Goal: Use online tool/utility: Utilize a website feature to perform a specific function

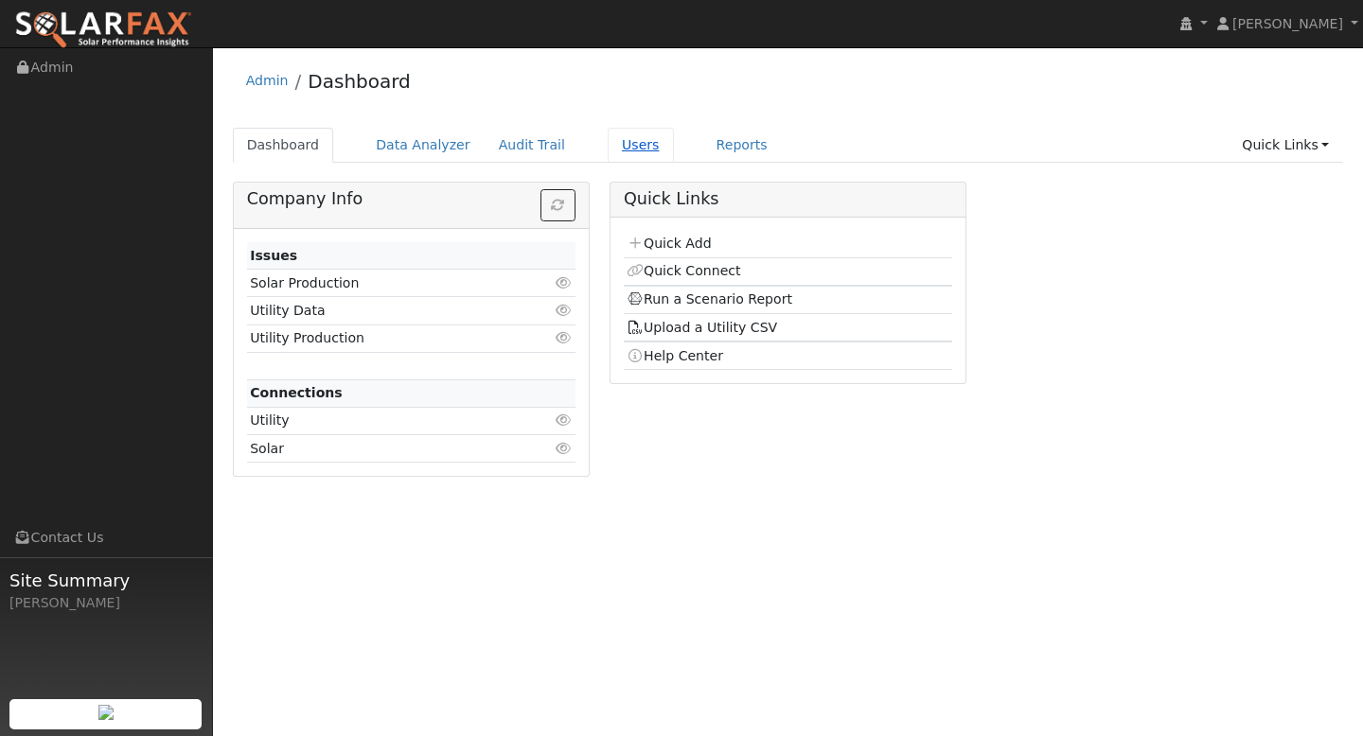
click at [625, 148] on link "Users" at bounding box center [641, 145] width 66 height 35
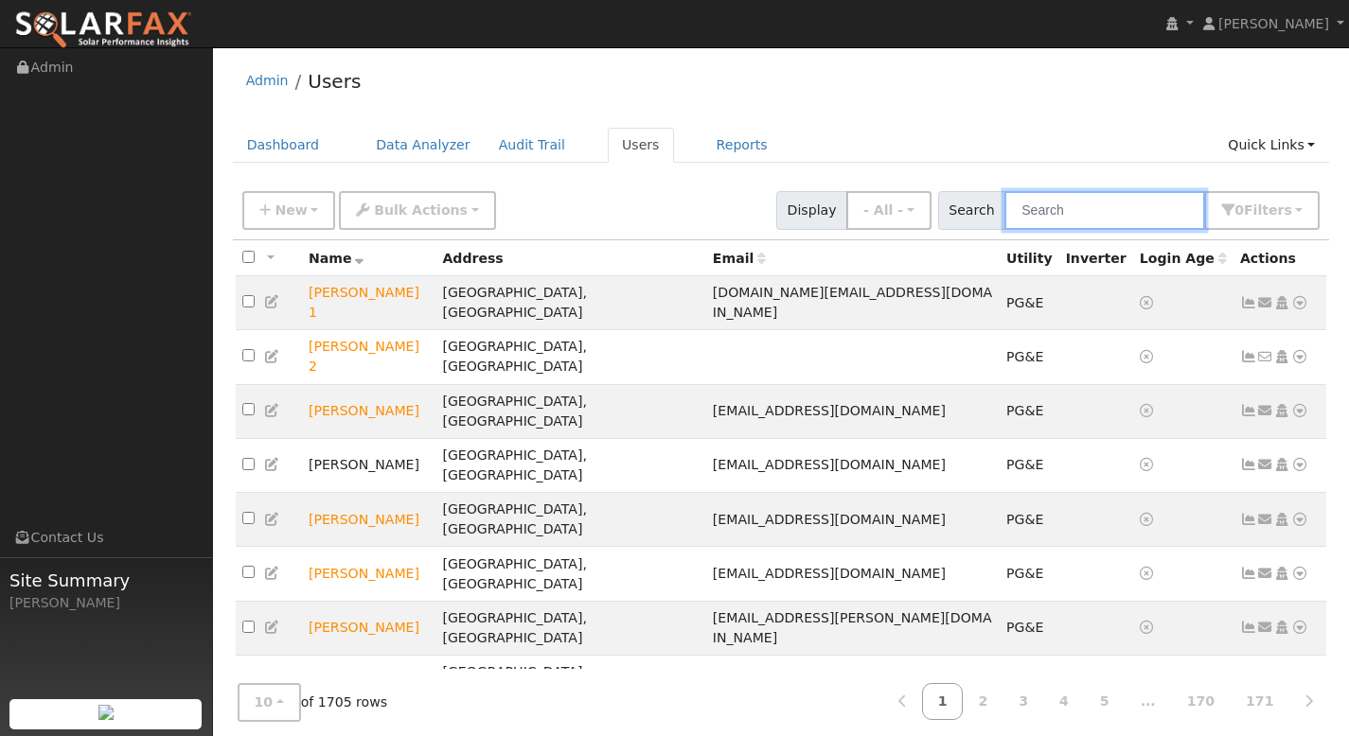
click at [1070, 208] on input "text" at bounding box center [1104, 210] width 201 height 39
paste input "[PERSON_NAME]"
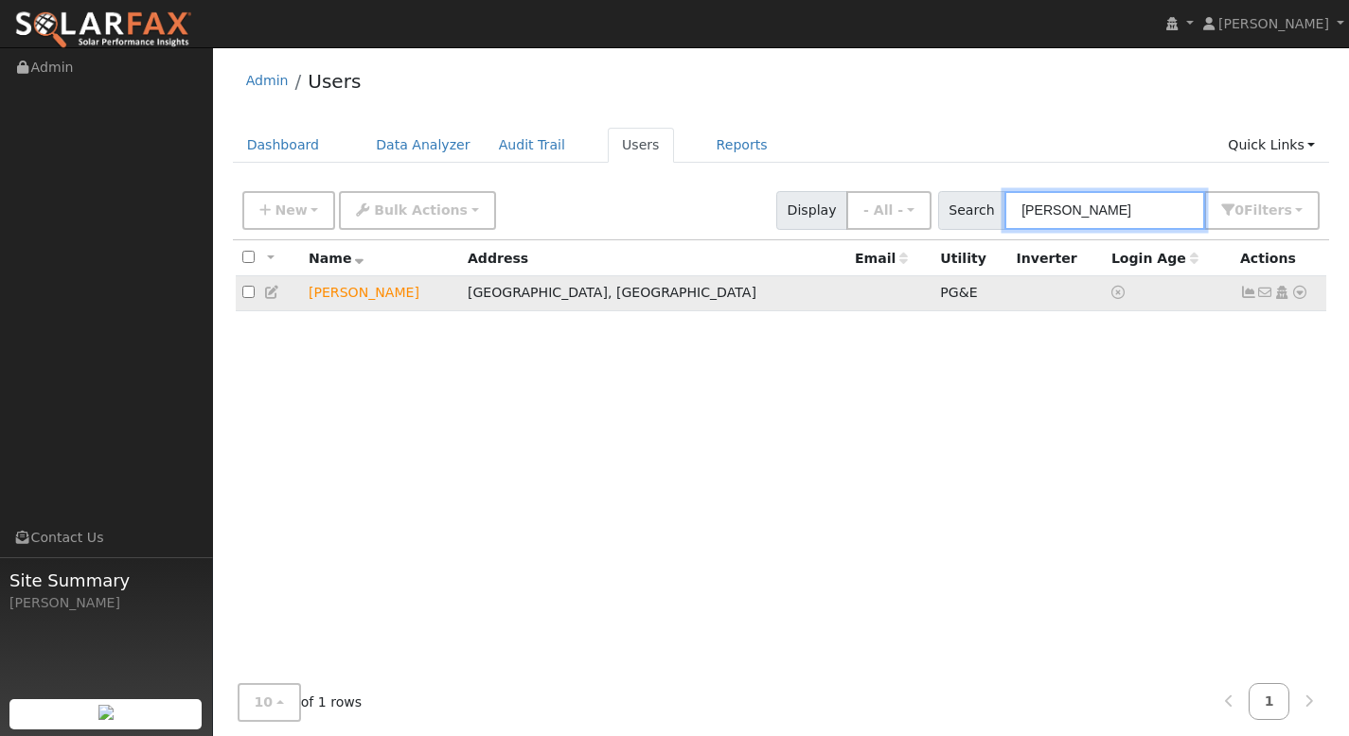
type input "[PERSON_NAME]"
click at [1297, 297] on icon at bounding box center [1299, 292] width 17 height 13
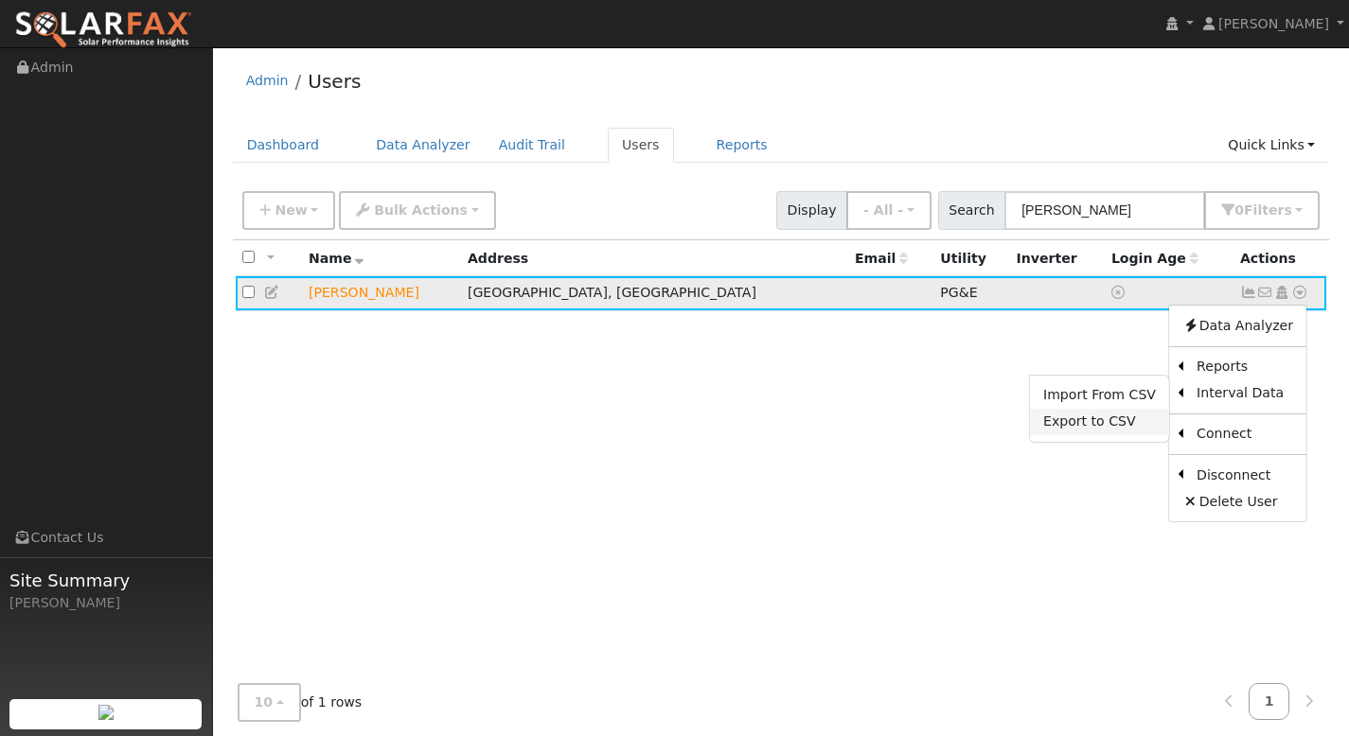
click at [1105, 421] on link "Export to CSV" at bounding box center [1099, 422] width 139 height 26
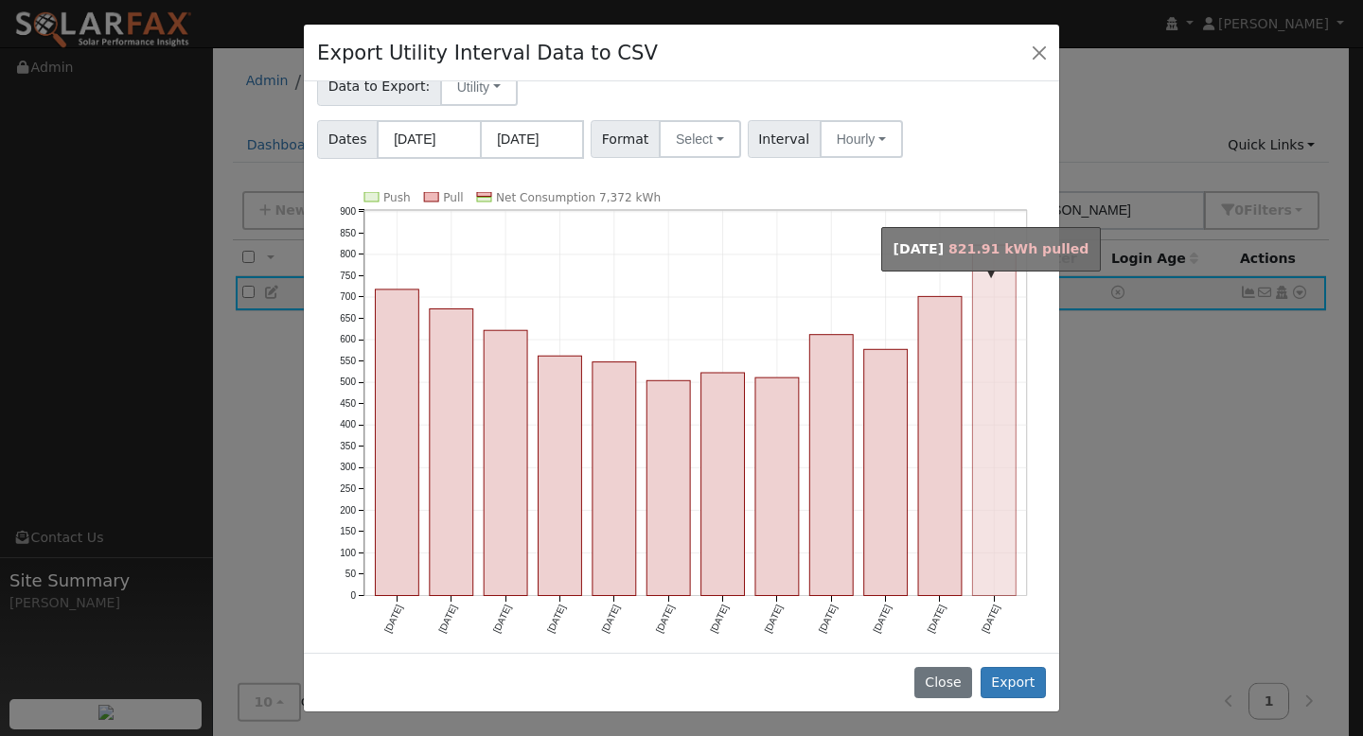
scroll to position [58, 0]
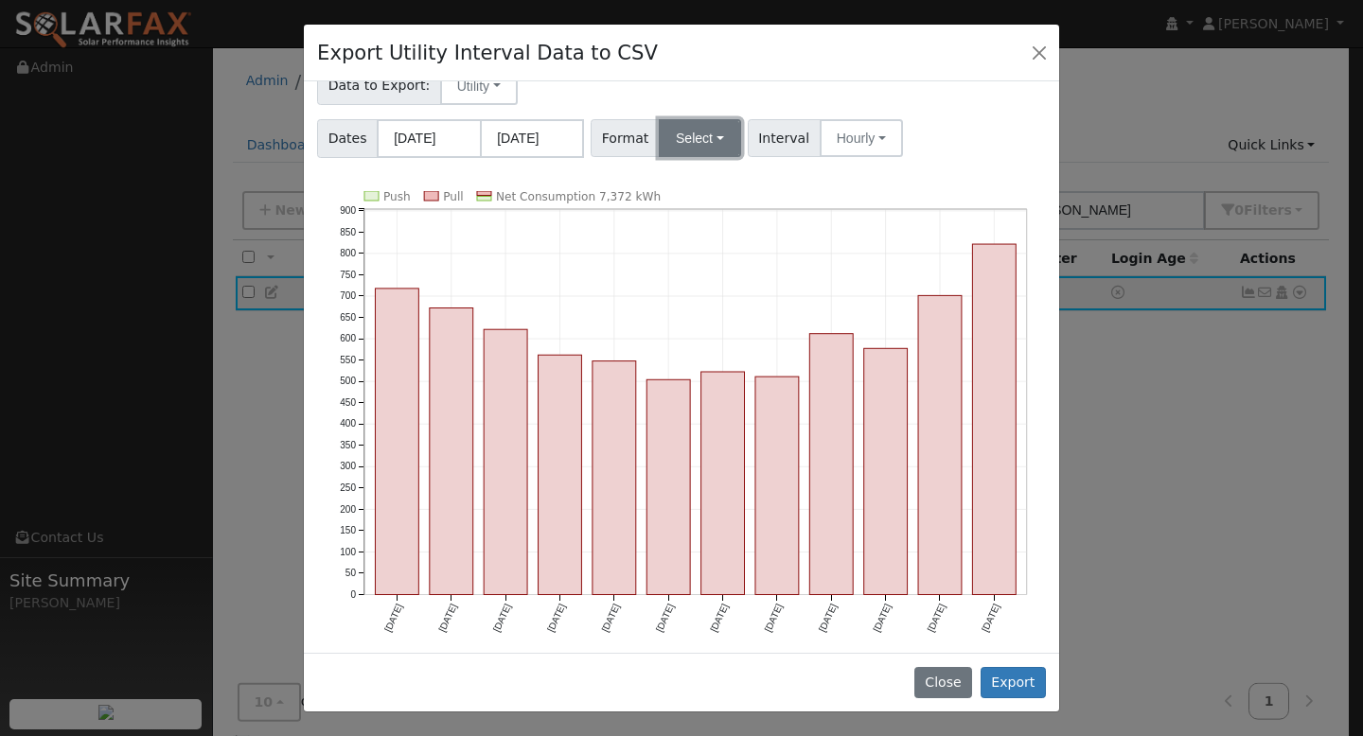
click at [714, 146] on button "Select" at bounding box center [700, 138] width 82 height 38
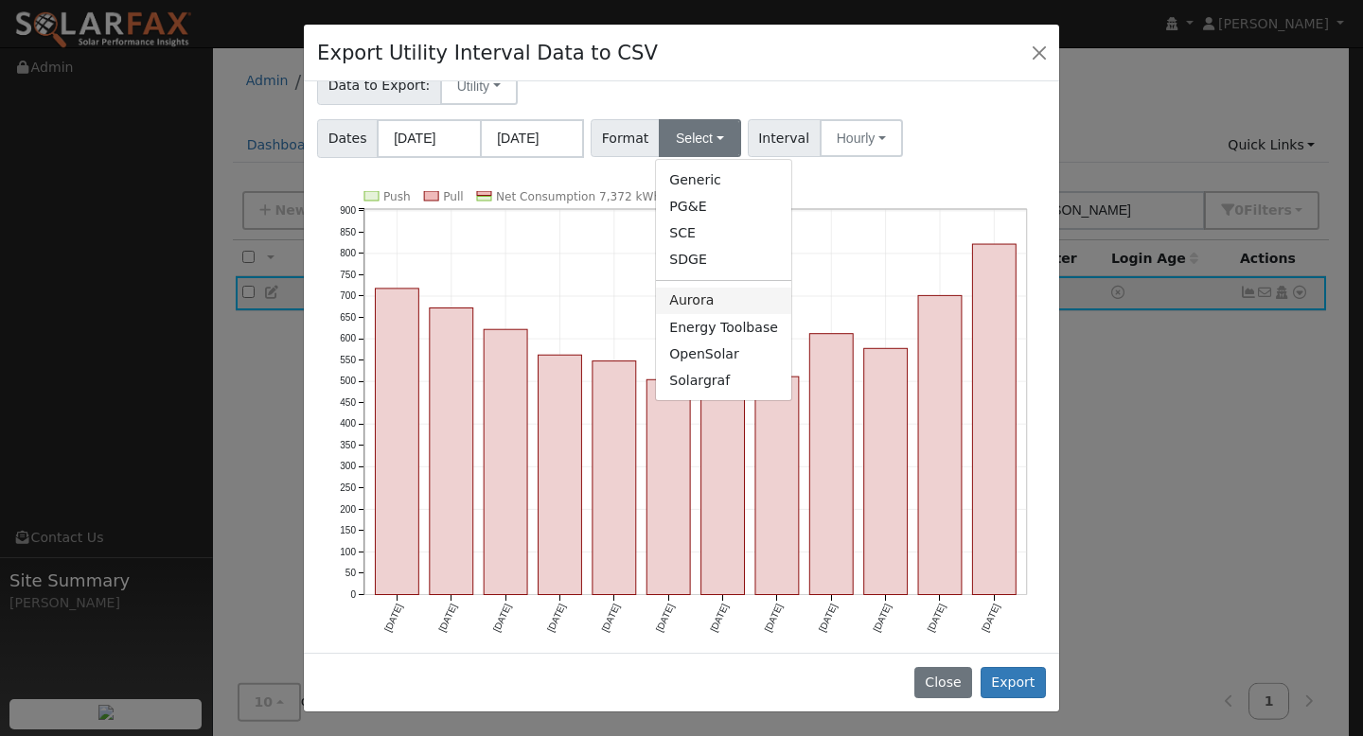
click at [731, 304] on link "Aurora" at bounding box center [723, 301] width 135 height 26
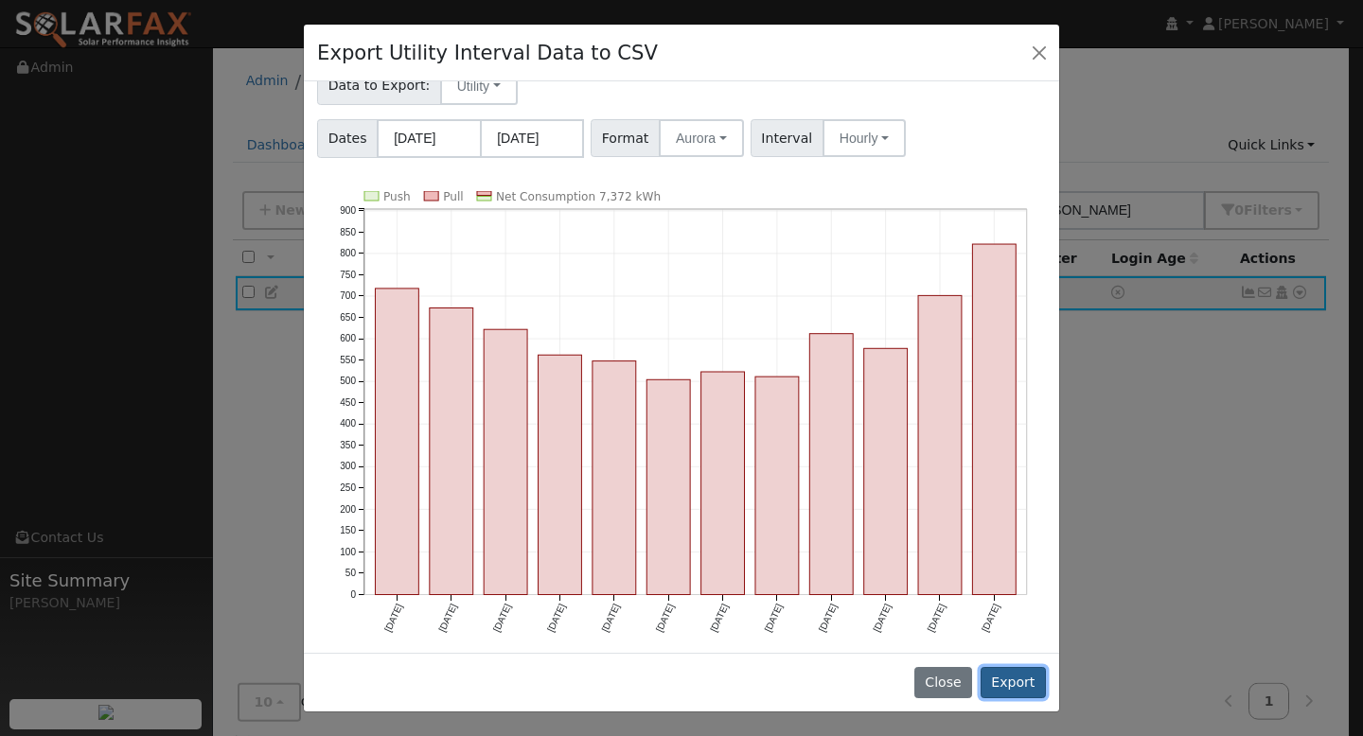
click at [1011, 679] on button "Export" at bounding box center [1012, 683] width 65 height 32
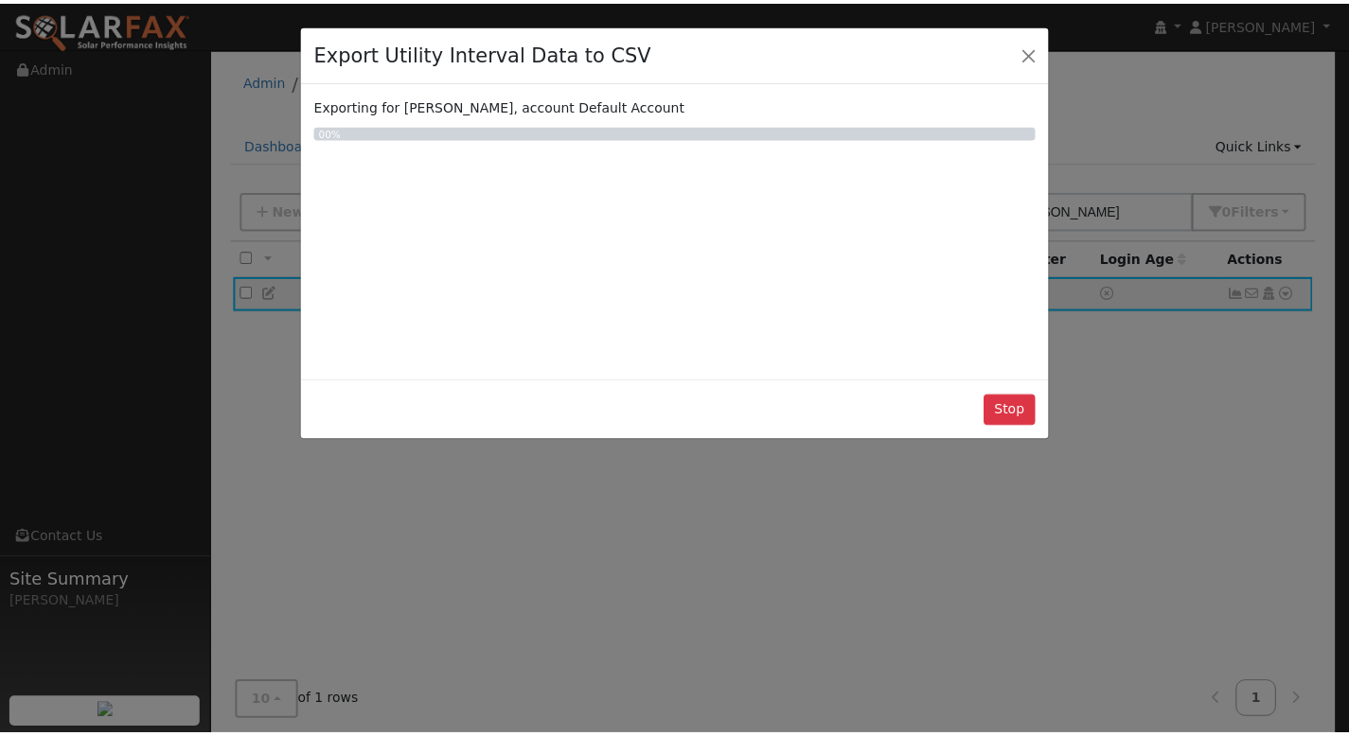
scroll to position [0, 0]
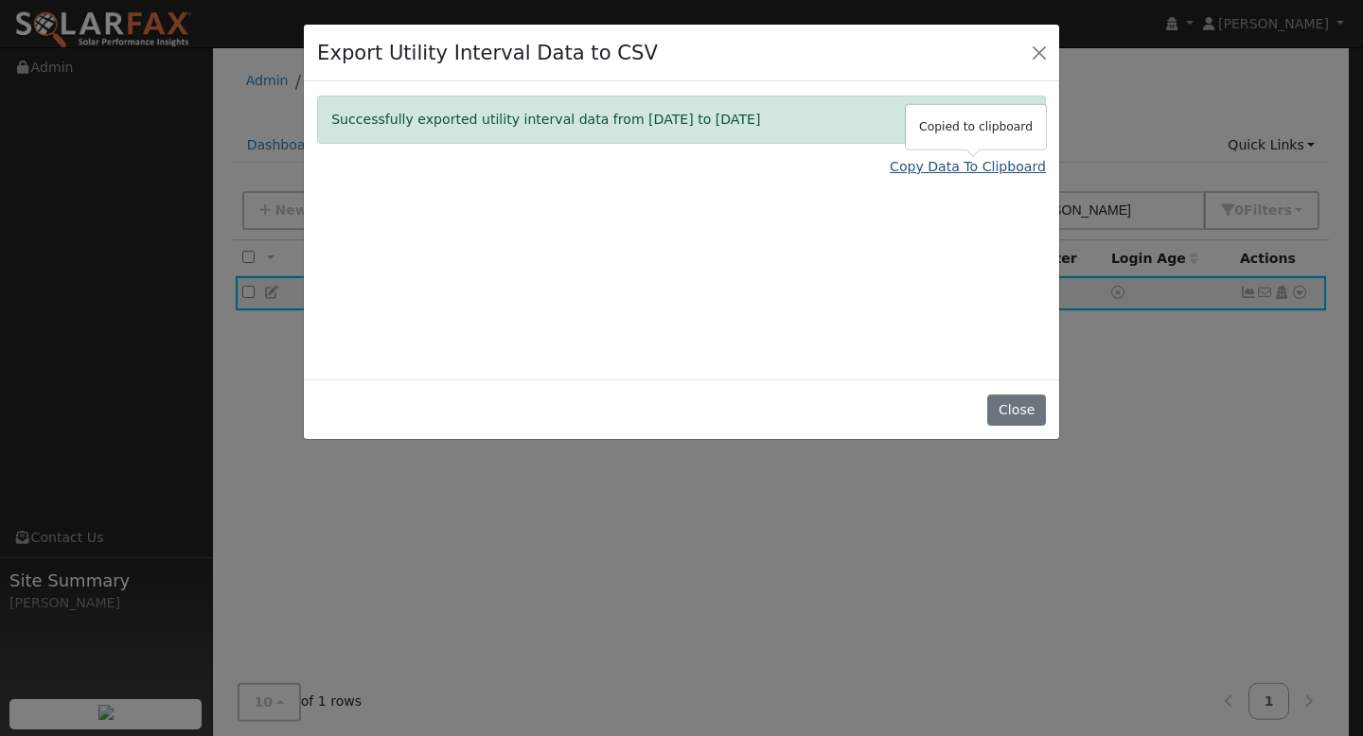
click at [941, 171] on link "Copy Data To Clipboard" at bounding box center [968, 167] width 156 height 20
click at [1015, 405] on button "Close" at bounding box center [1016, 411] width 58 height 32
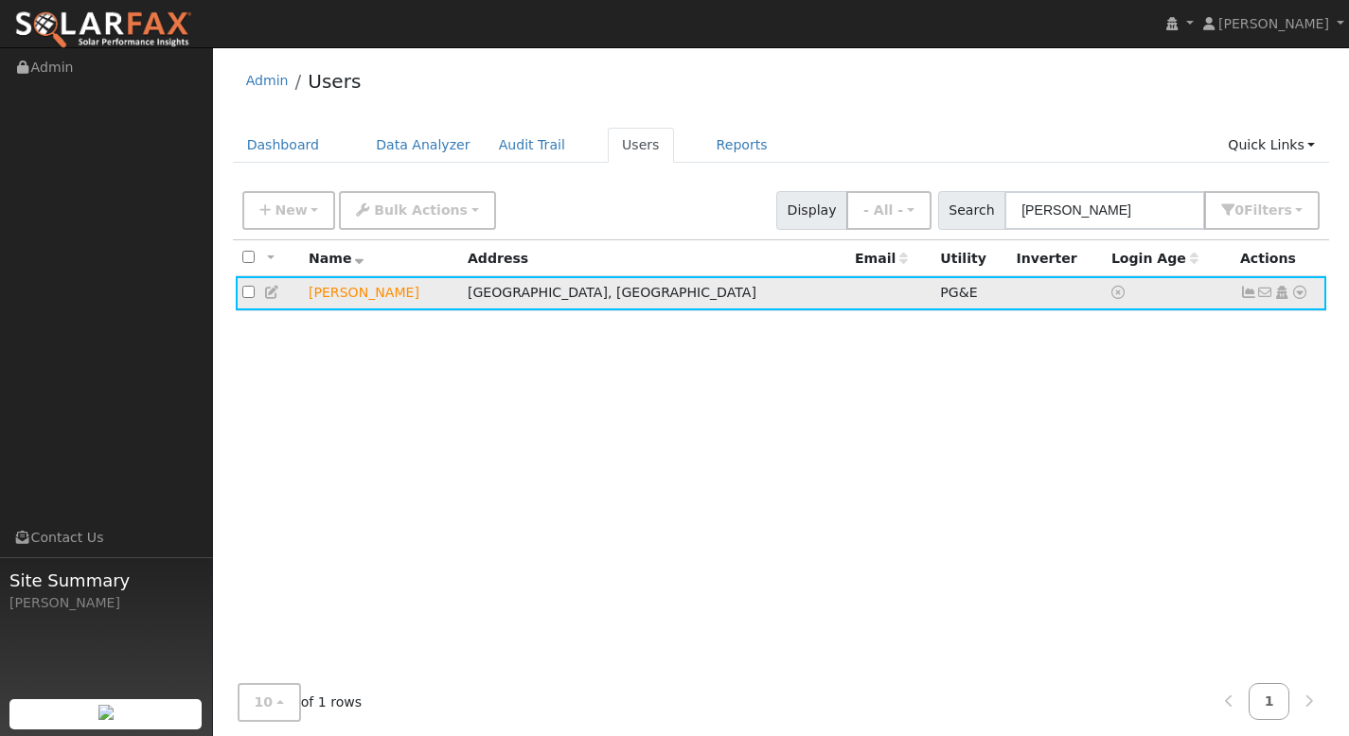
click at [1300, 296] on icon at bounding box center [1299, 292] width 17 height 13
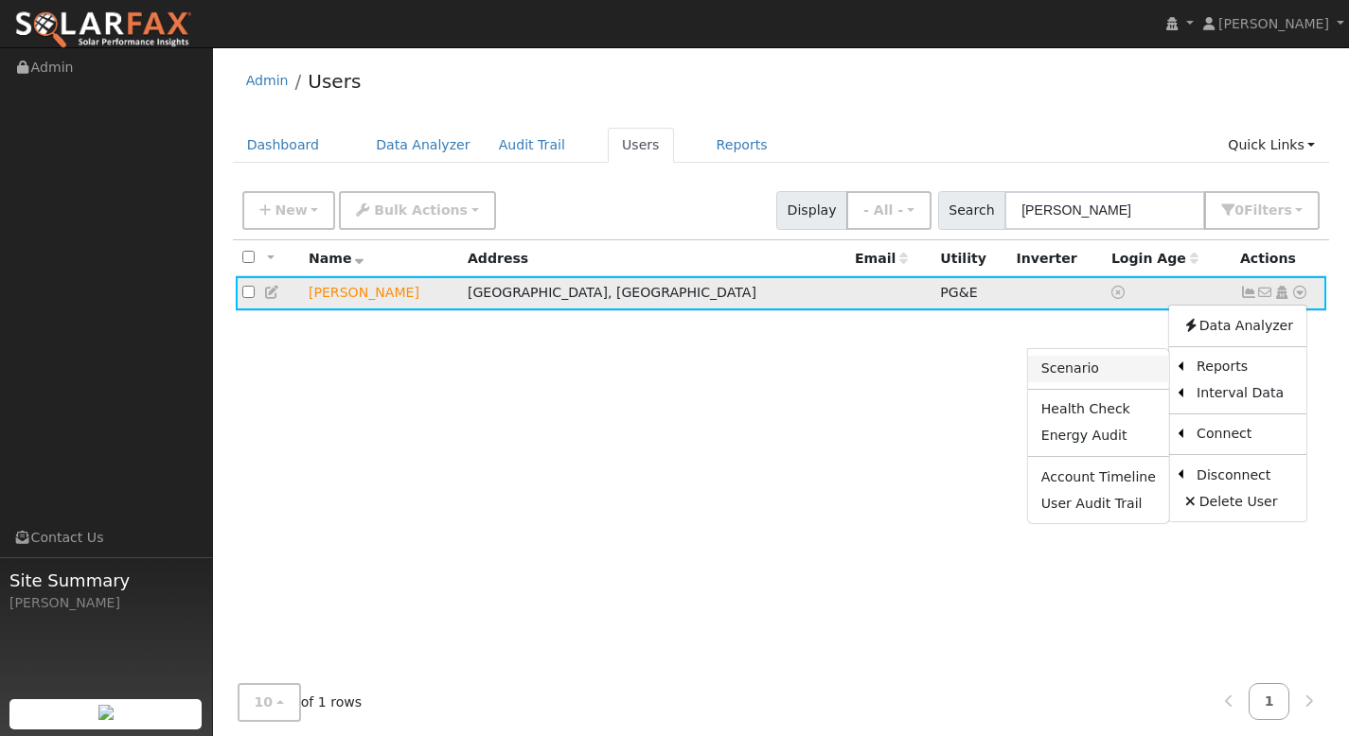
click at [1098, 364] on link "Scenario" at bounding box center [1098, 369] width 141 height 26
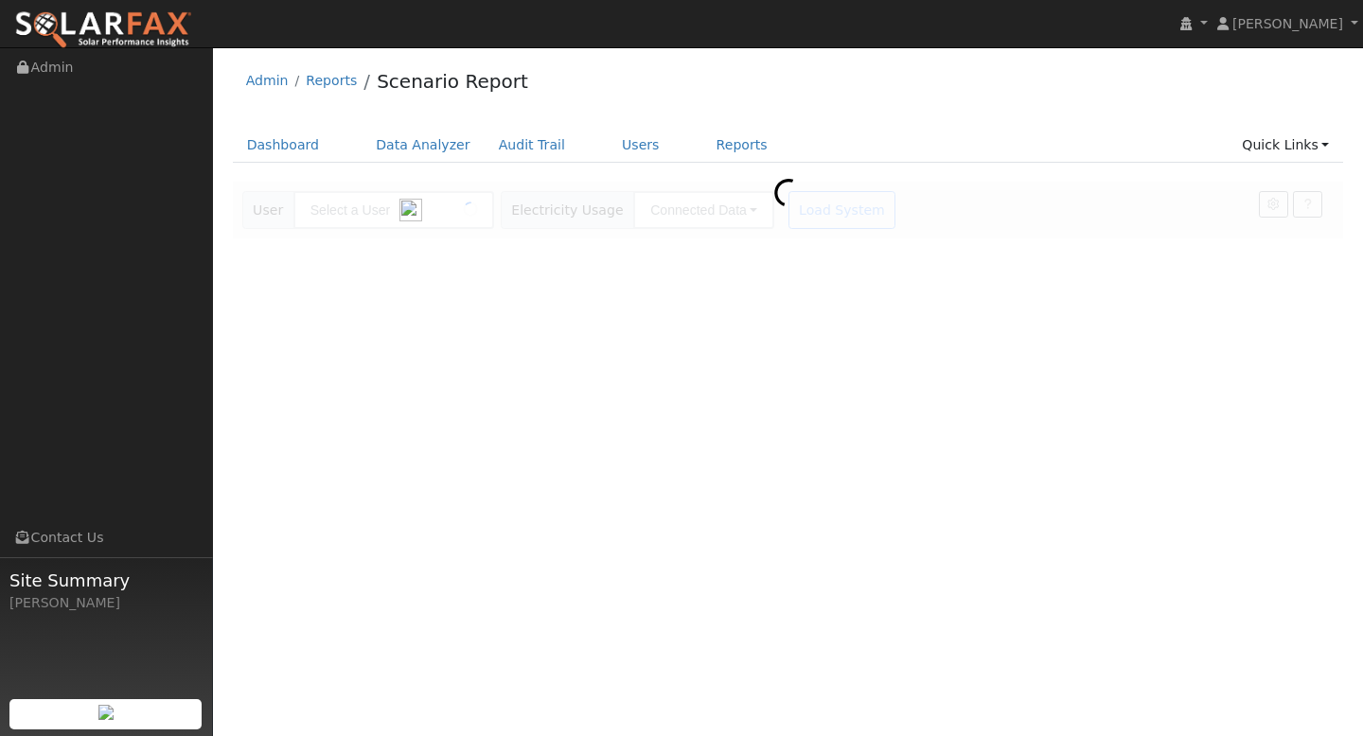
type input "[PERSON_NAME]"
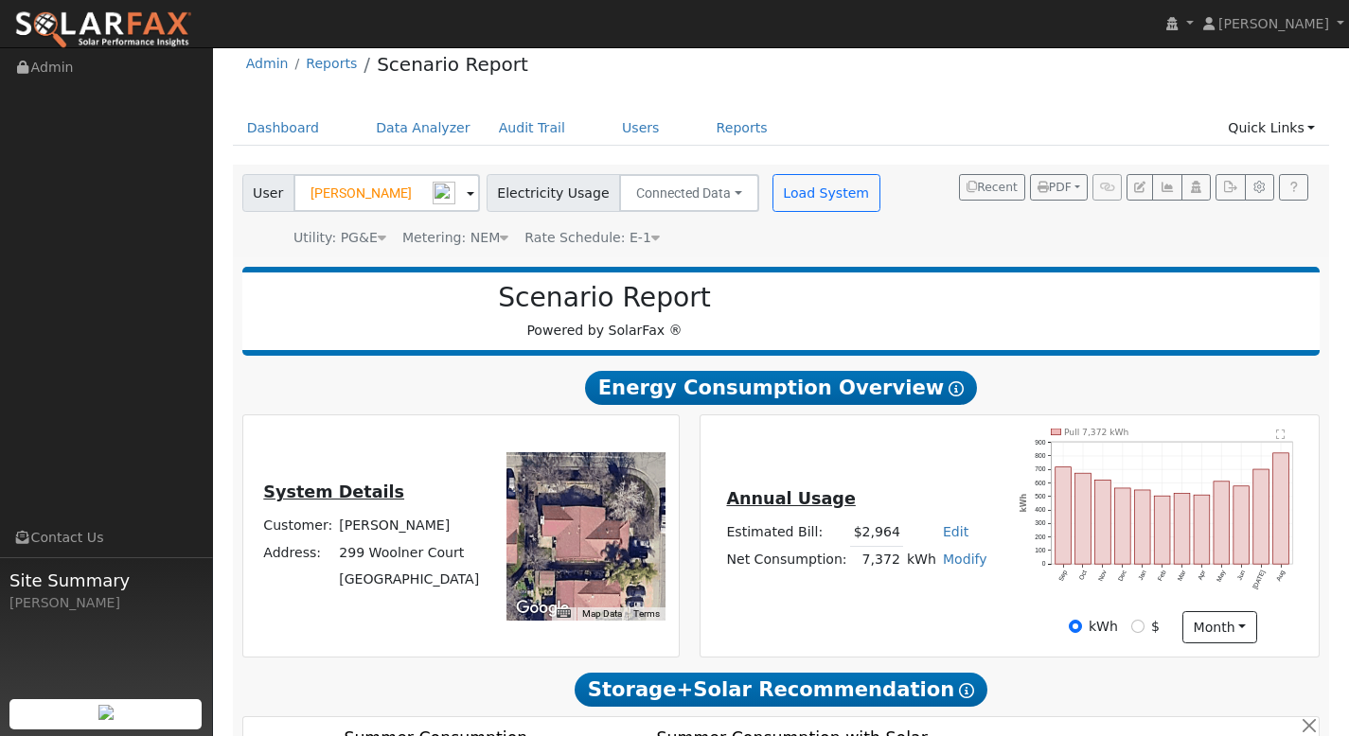
type input "0"
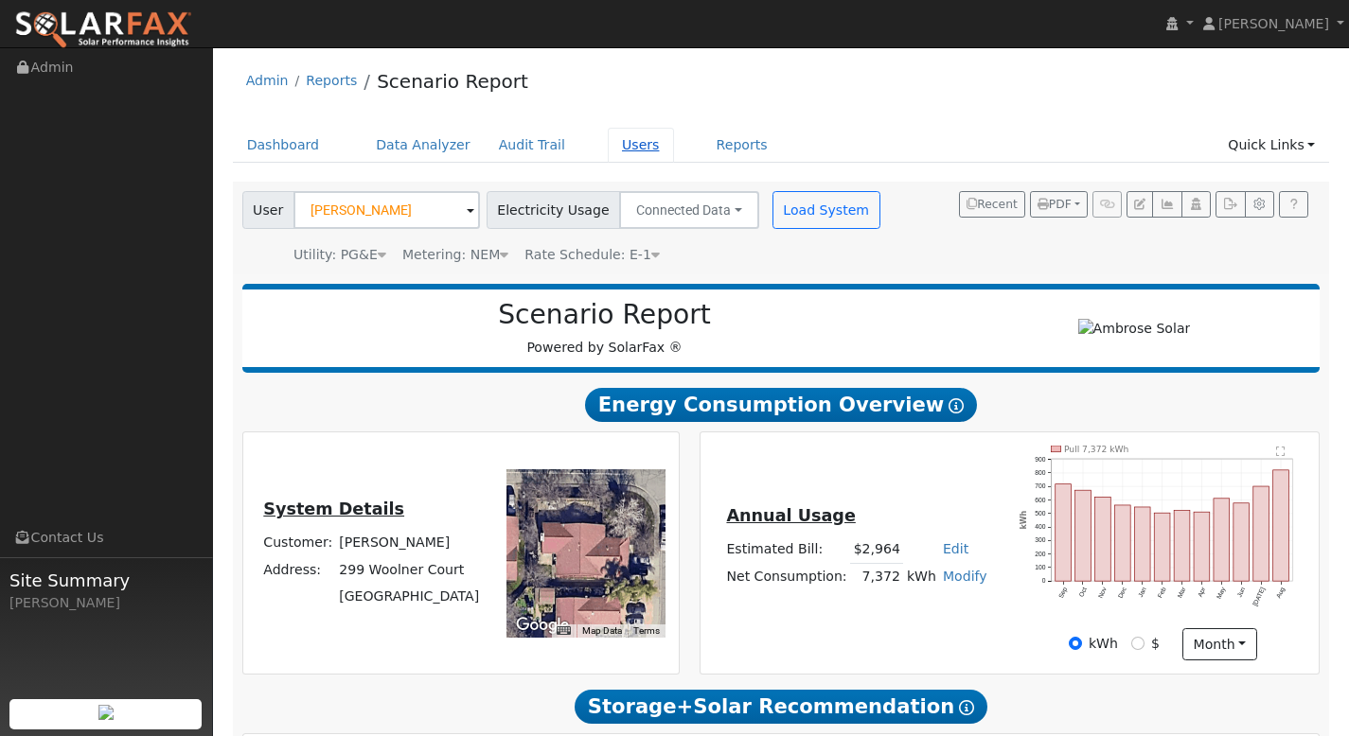
click at [630, 150] on link "Users" at bounding box center [641, 145] width 66 height 35
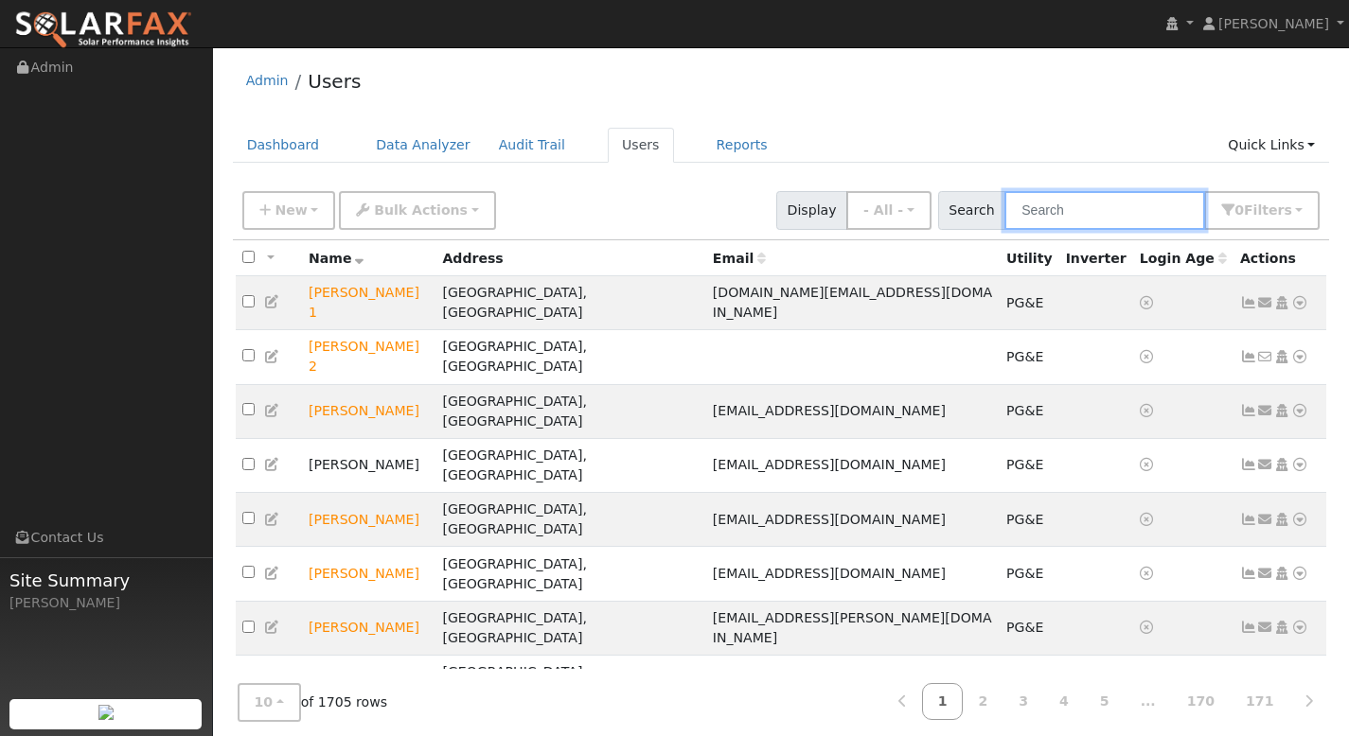
click at [1104, 214] on input "text" at bounding box center [1104, 210] width 201 height 39
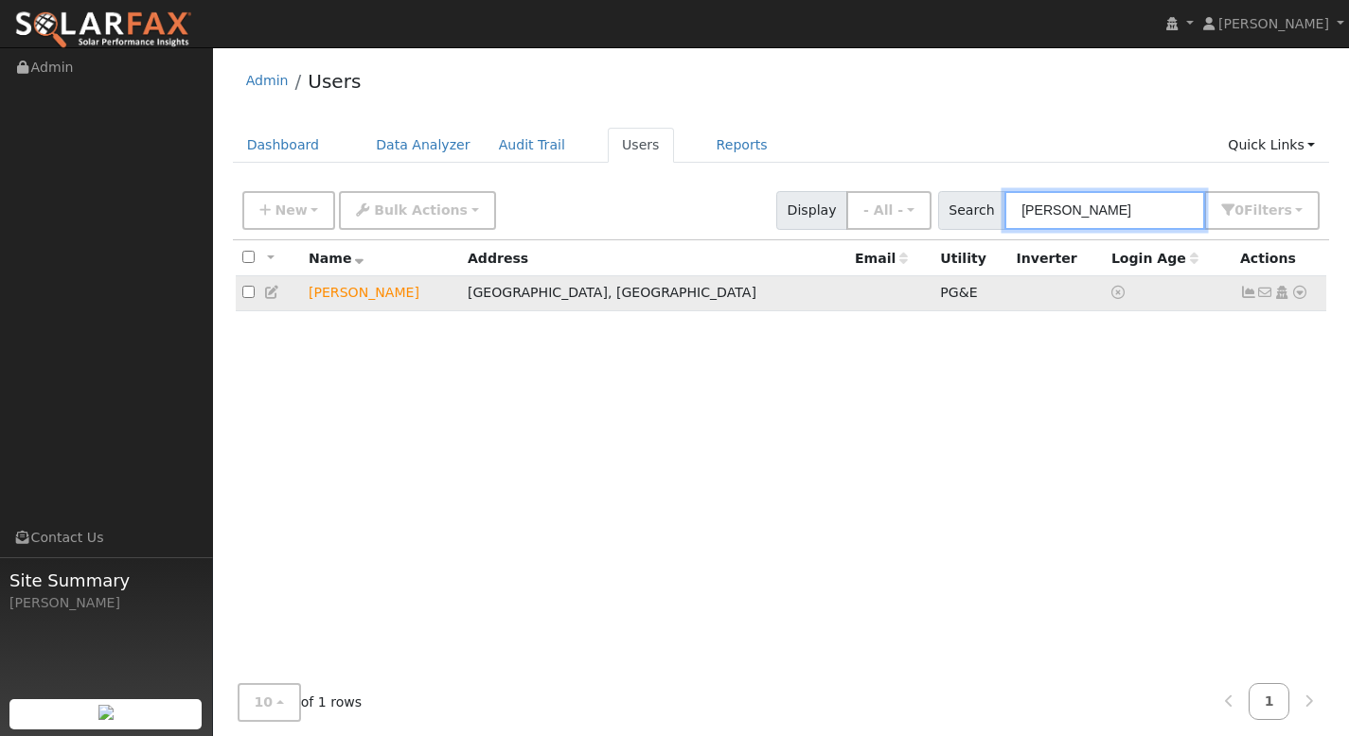
type input "jose castro"
click at [1248, 294] on icon at bounding box center [1248, 292] width 17 height 13
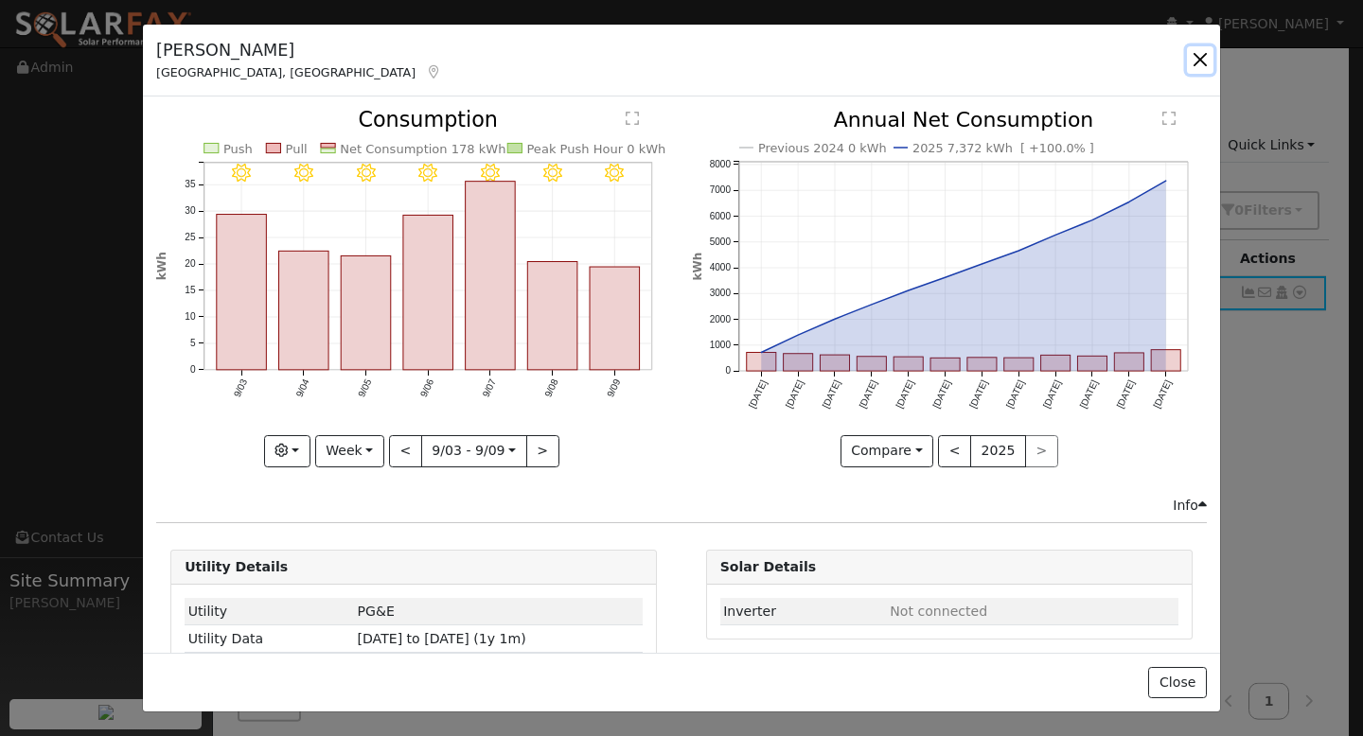
click at [1198, 62] on button "button" at bounding box center [1200, 59] width 26 height 26
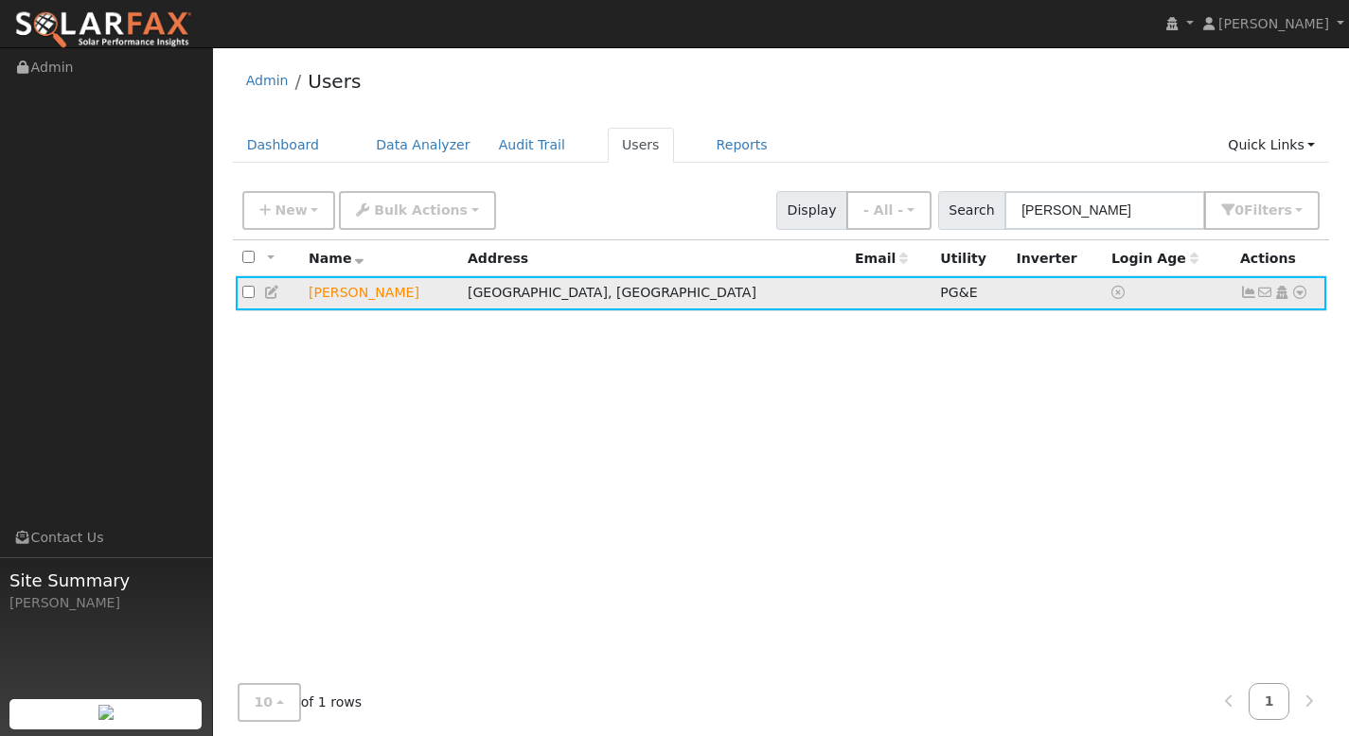
click at [1298, 294] on icon at bounding box center [1299, 292] width 17 height 13
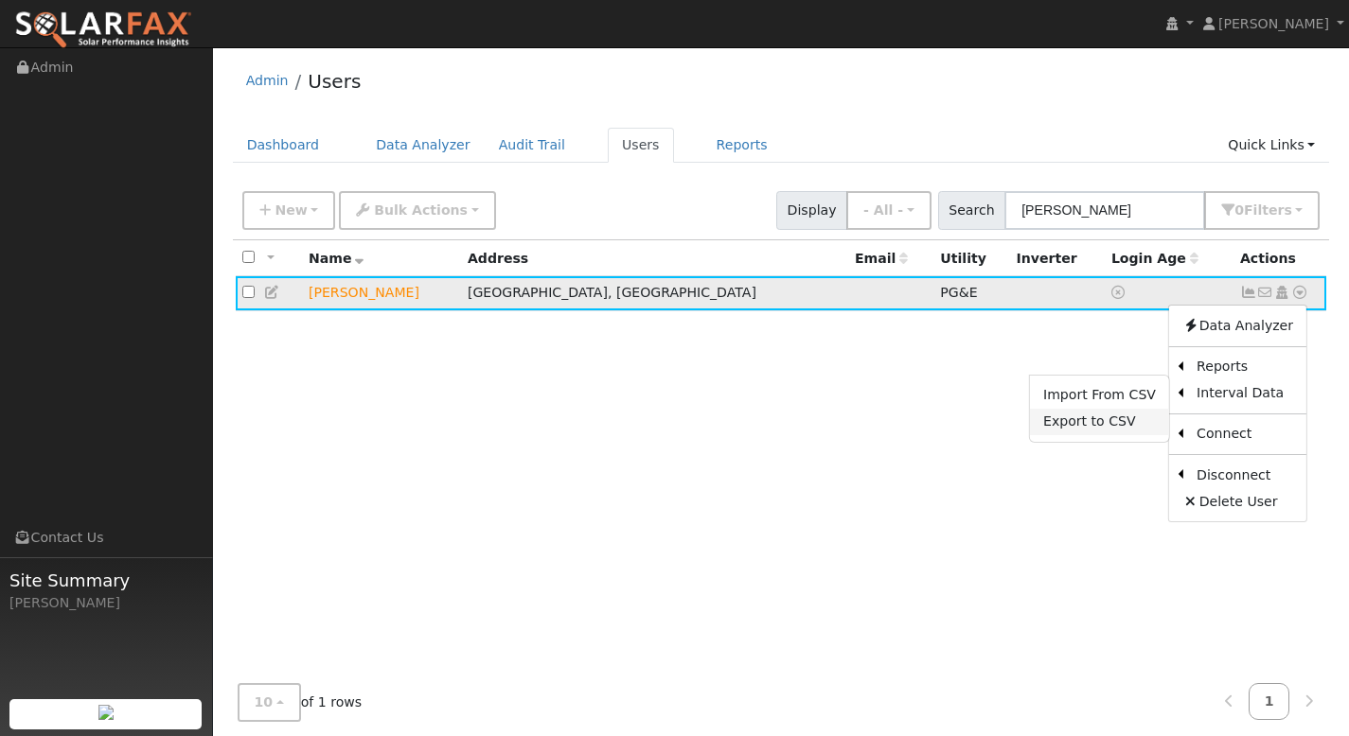
click at [1128, 424] on link "Export to CSV" at bounding box center [1099, 422] width 139 height 26
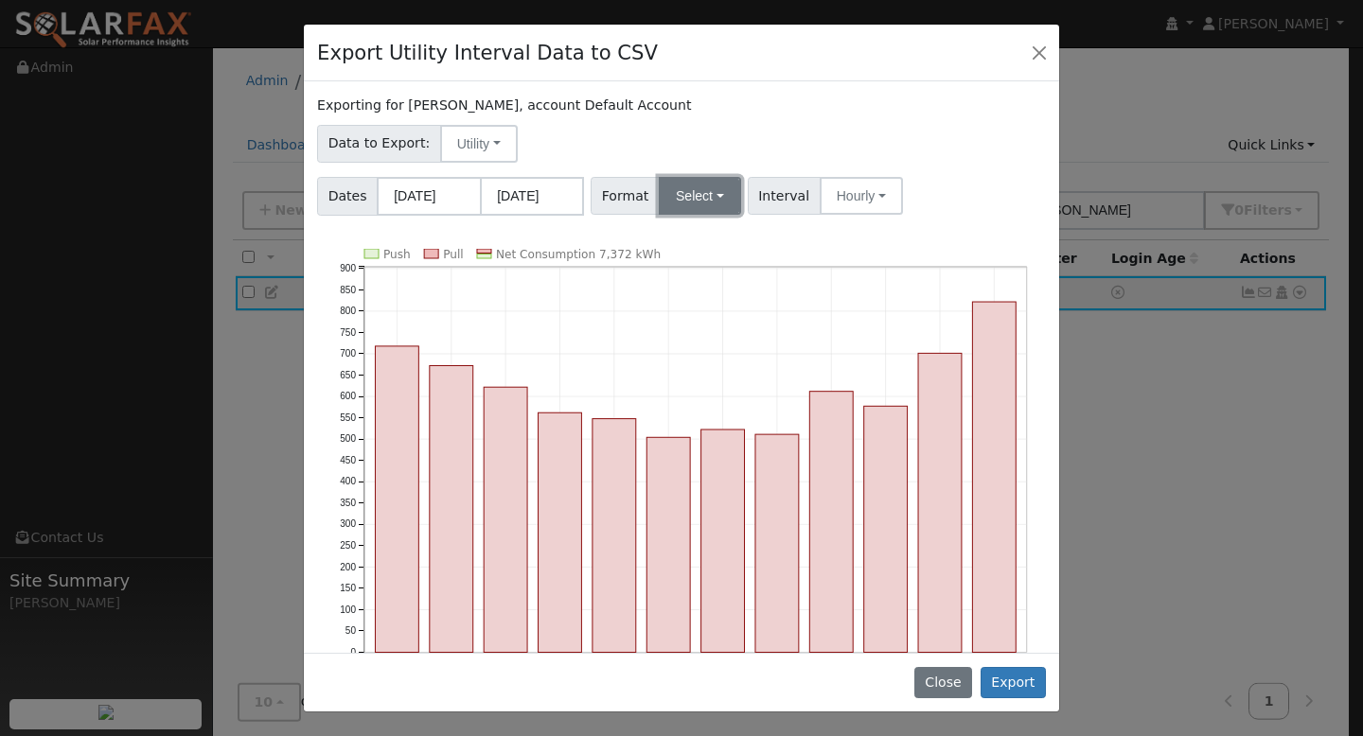
click at [686, 204] on button "Select" at bounding box center [700, 196] width 82 height 38
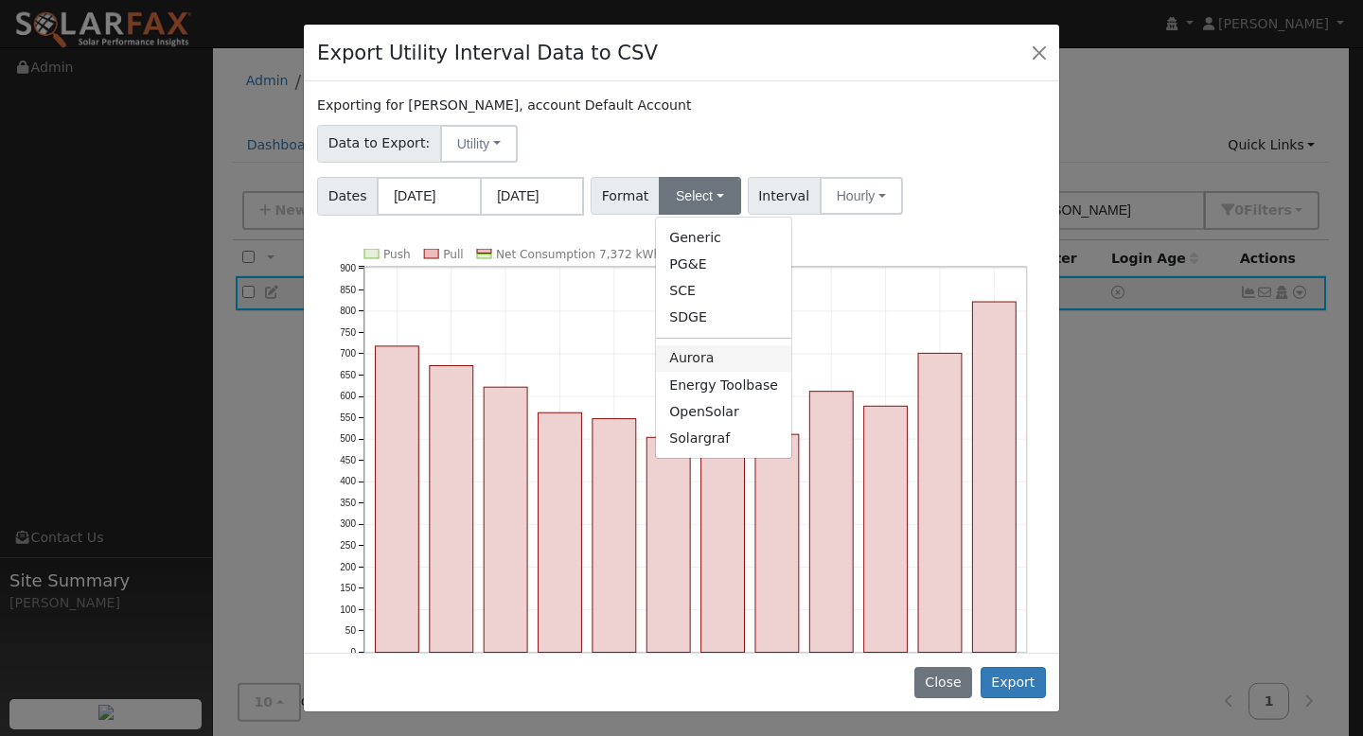
click at [703, 362] on link "Aurora" at bounding box center [723, 358] width 135 height 26
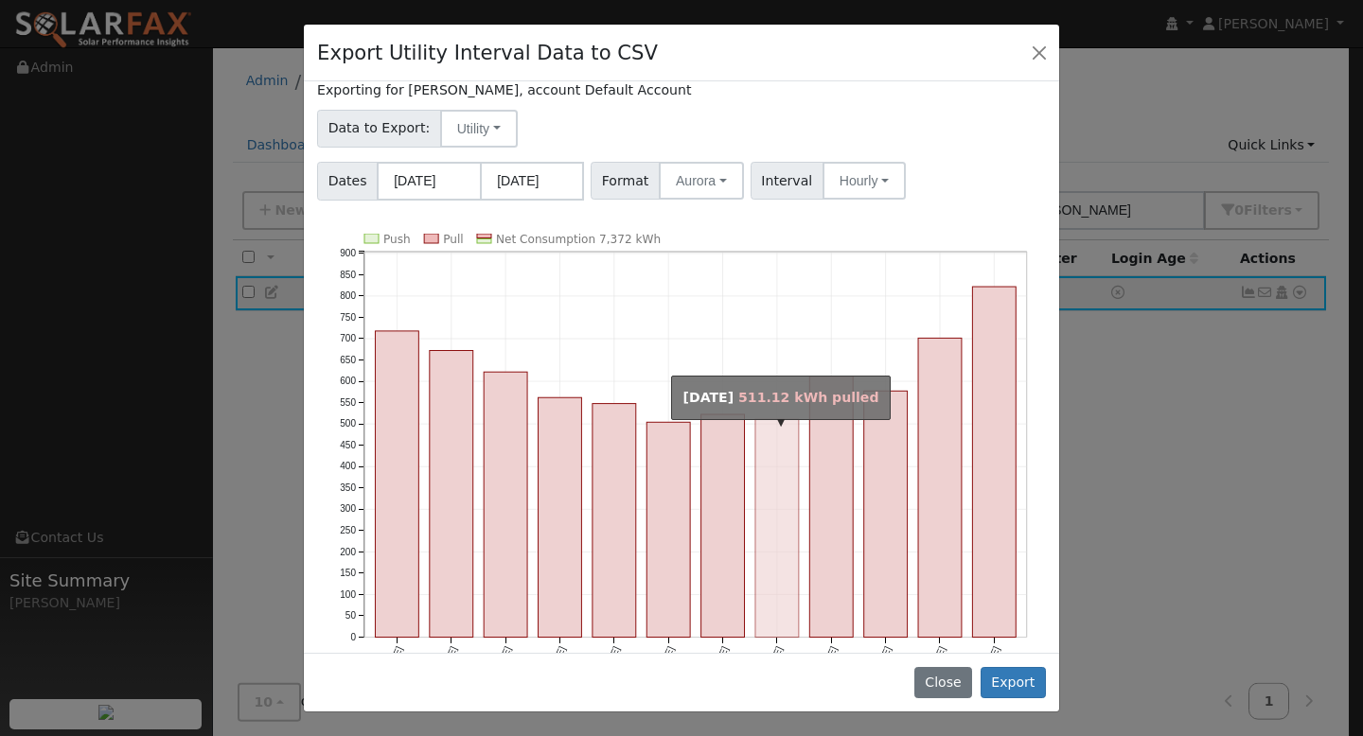
scroll to position [58, 0]
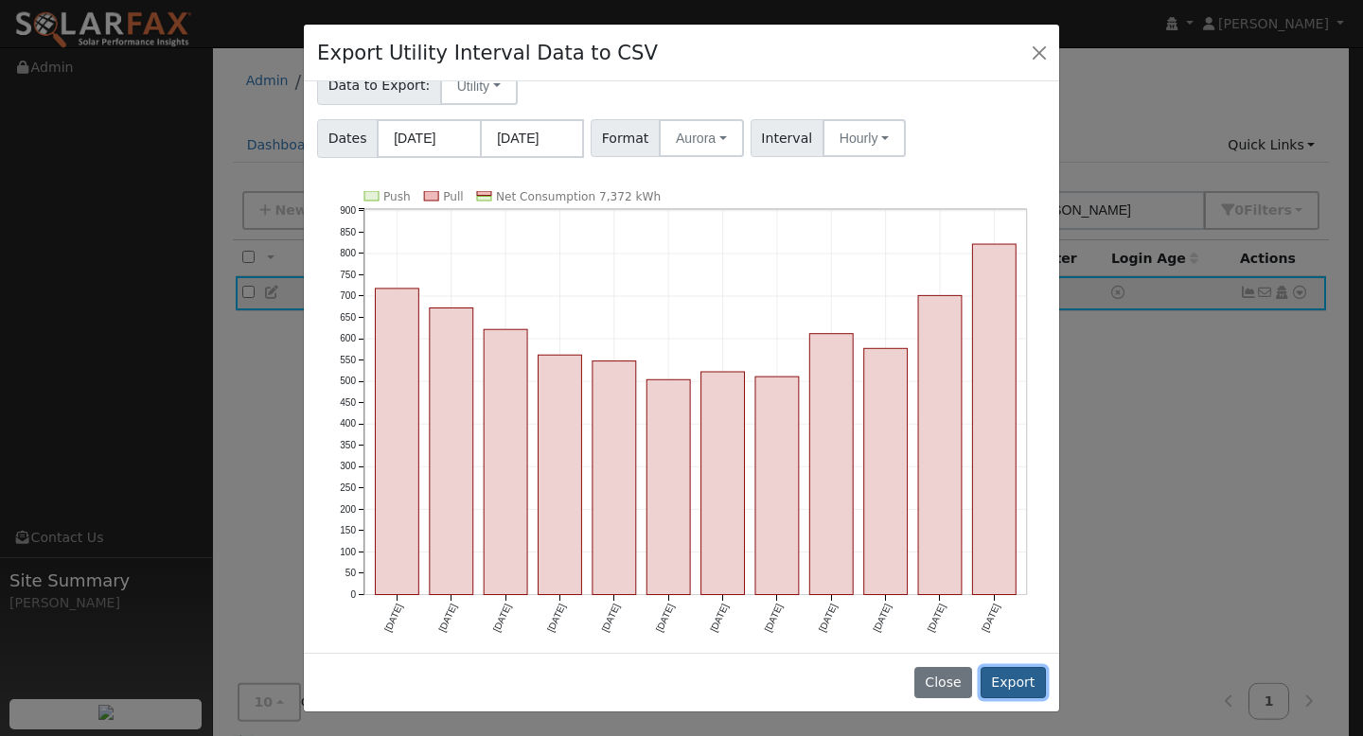
click at [1012, 681] on button "Export" at bounding box center [1012, 683] width 65 height 32
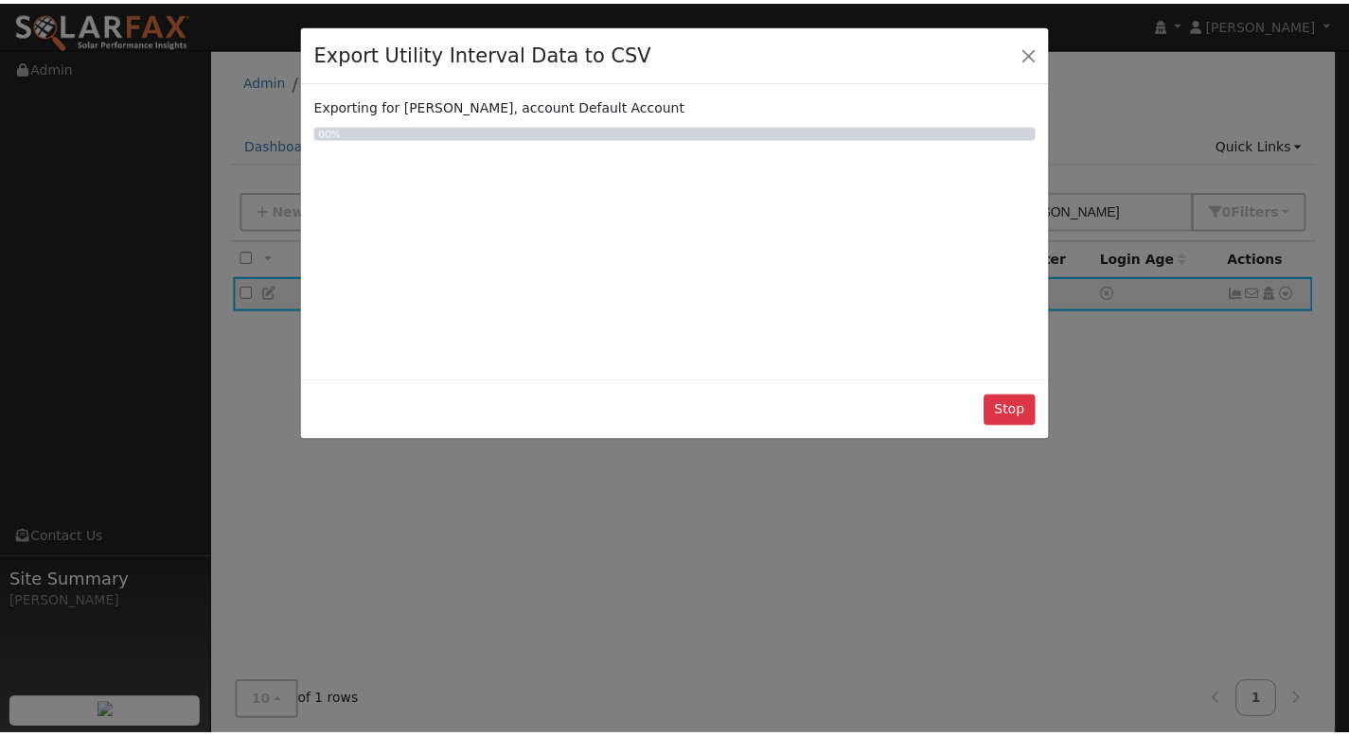
scroll to position [0, 0]
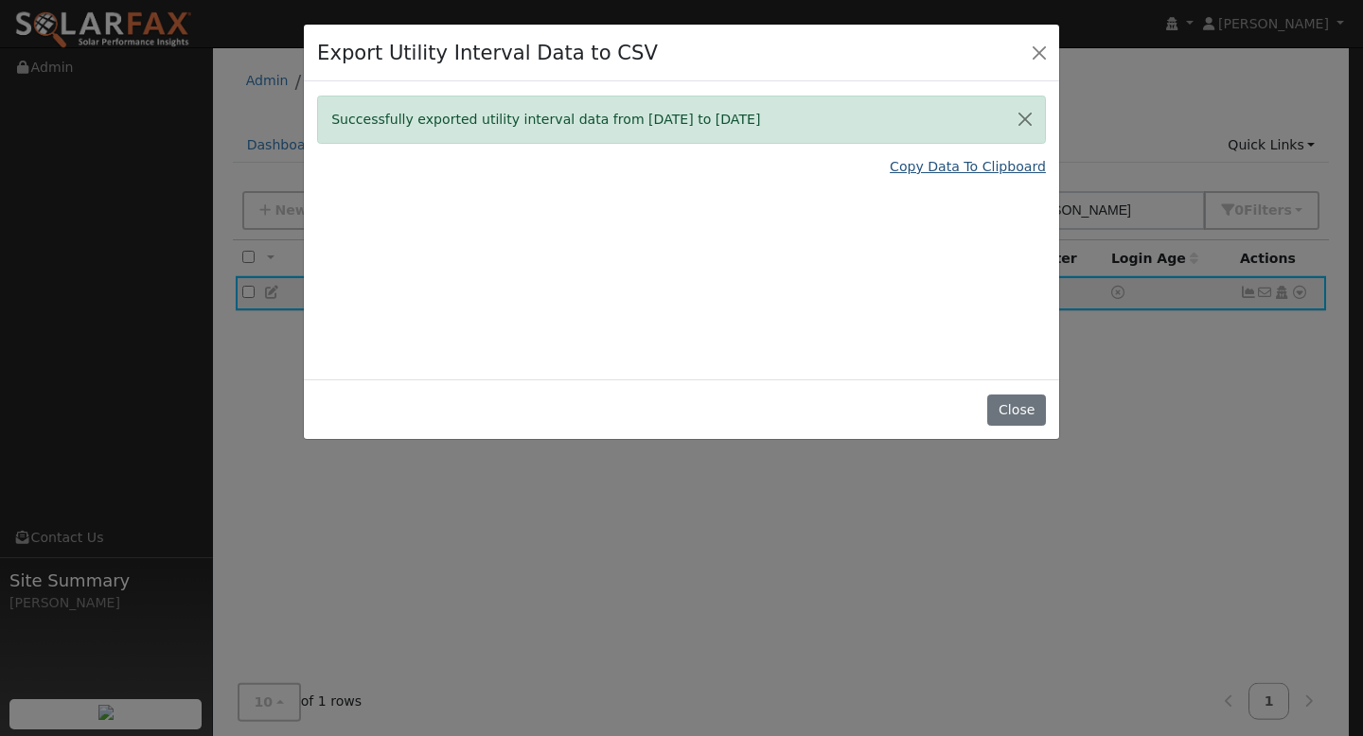
click at [917, 168] on link "Copy Data To Clipboard" at bounding box center [968, 167] width 156 height 20
click at [1000, 415] on button "Close" at bounding box center [1016, 411] width 58 height 32
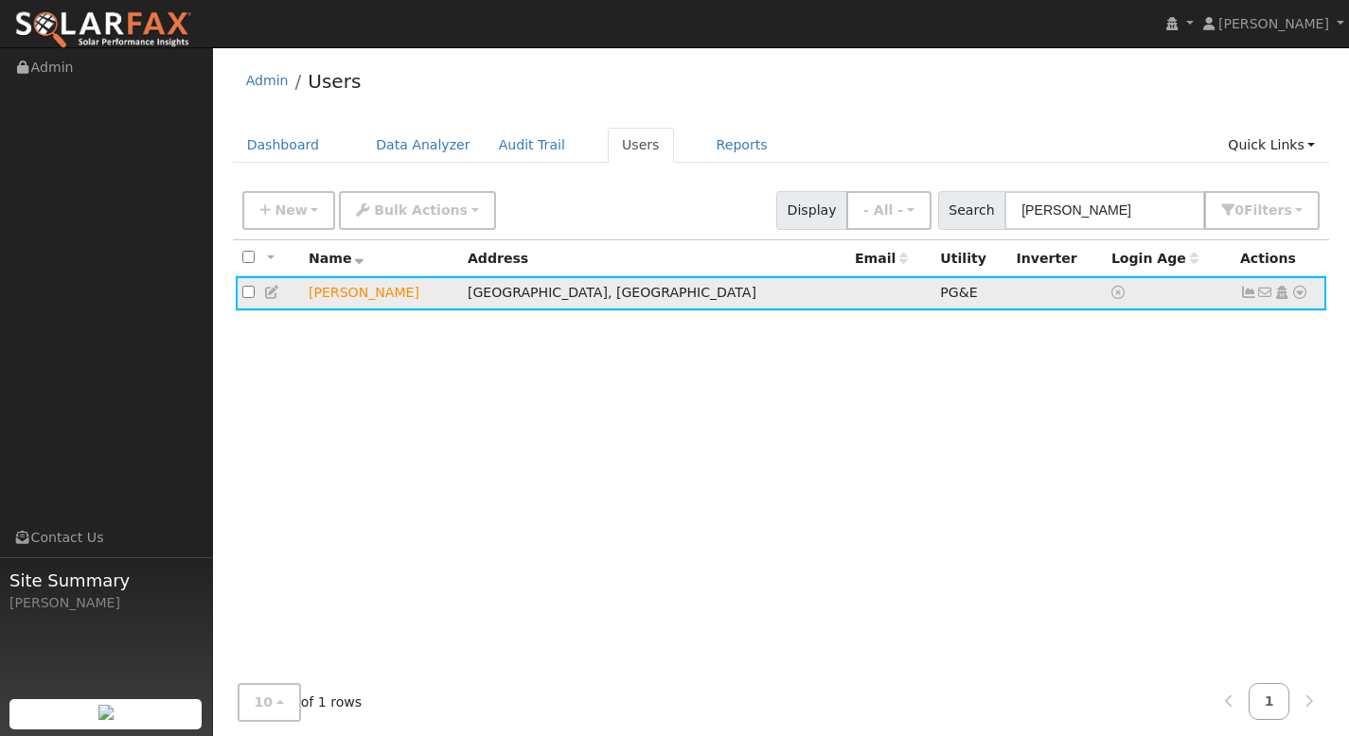
click at [1301, 296] on icon at bounding box center [1299, 292] width 17 height 13
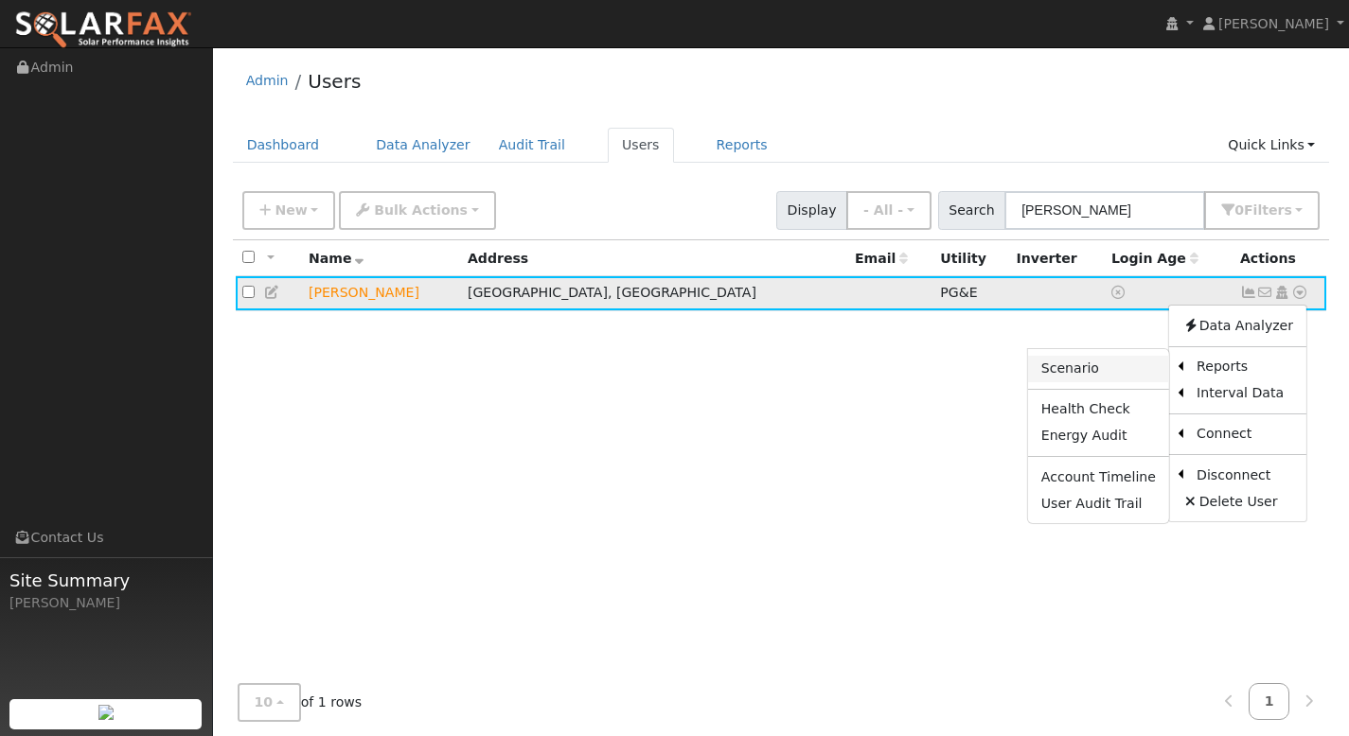
click at [1104, 379] on link "Scenario" at bounding box center [1098, 369] width 141 height 26
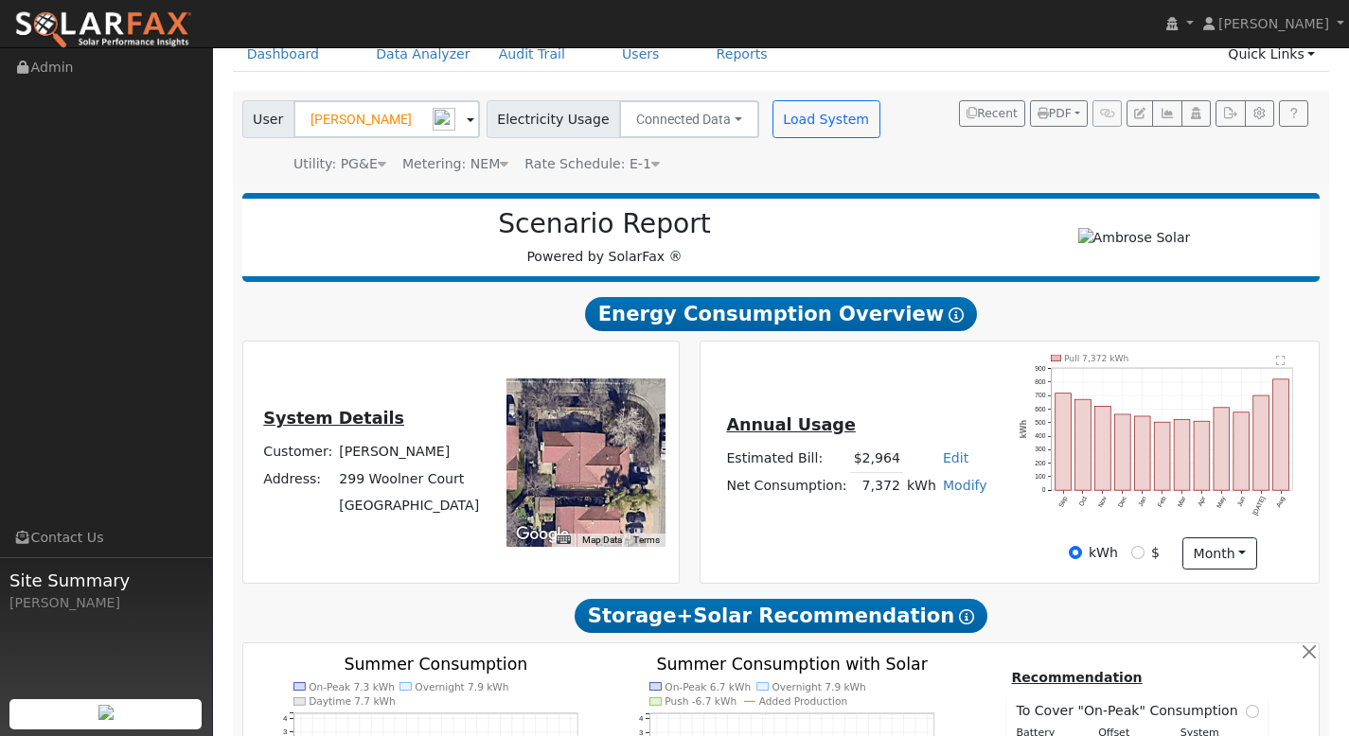
type input "0"
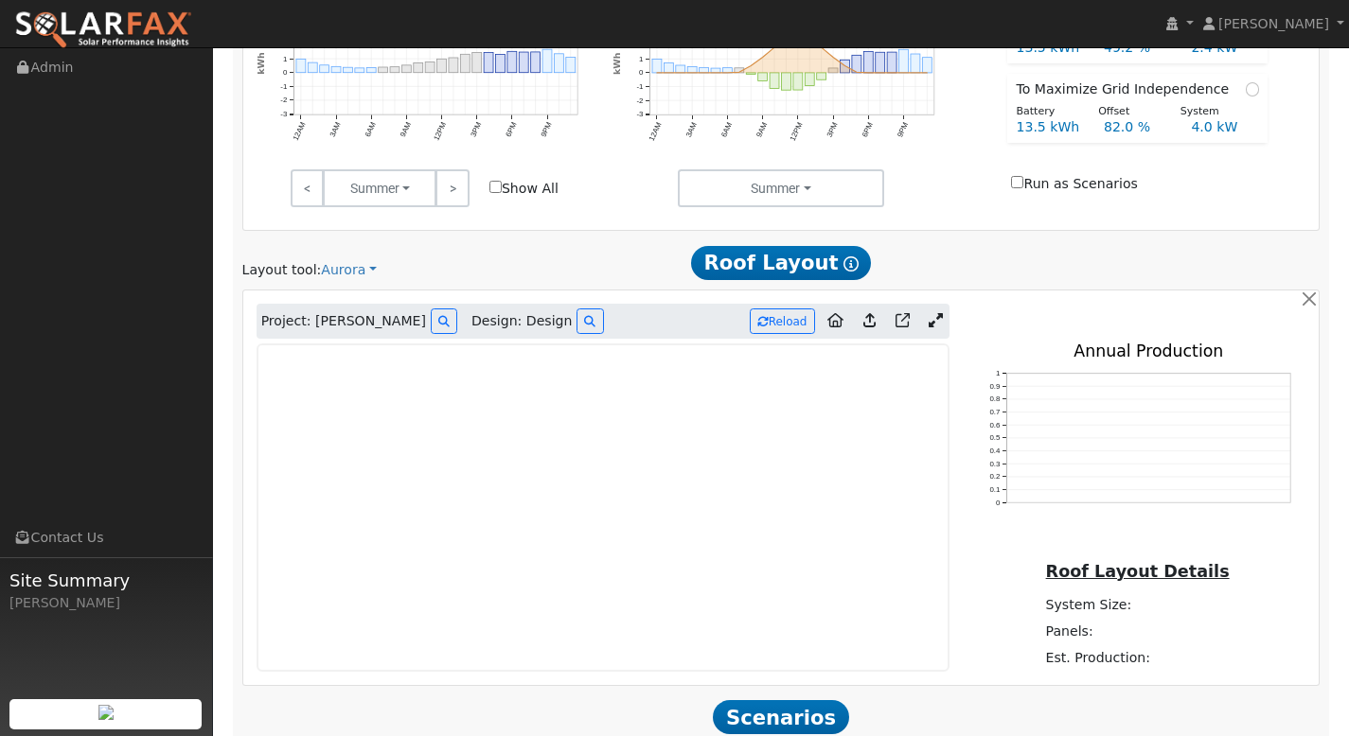
scroll to position [973, 0]
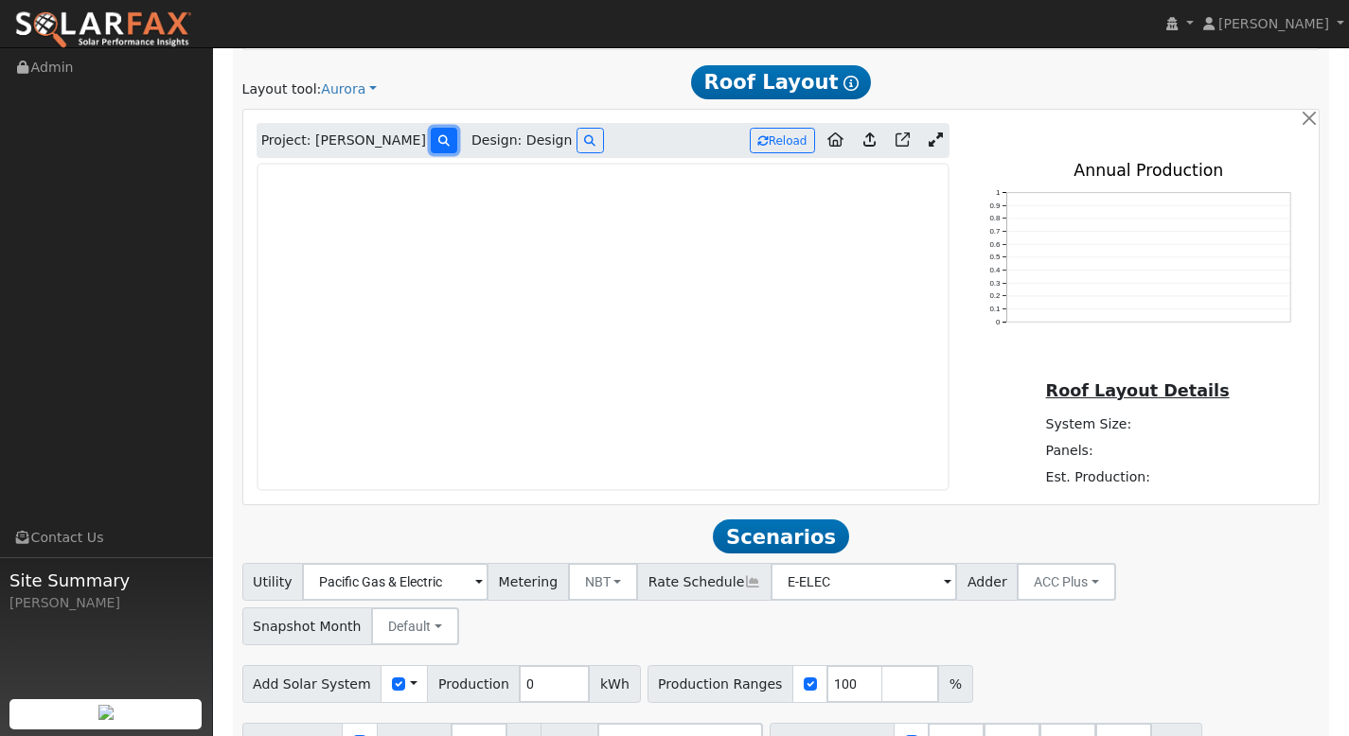
click at [438, 145] on icon at bounding box center [443, 140] width 11 height 11
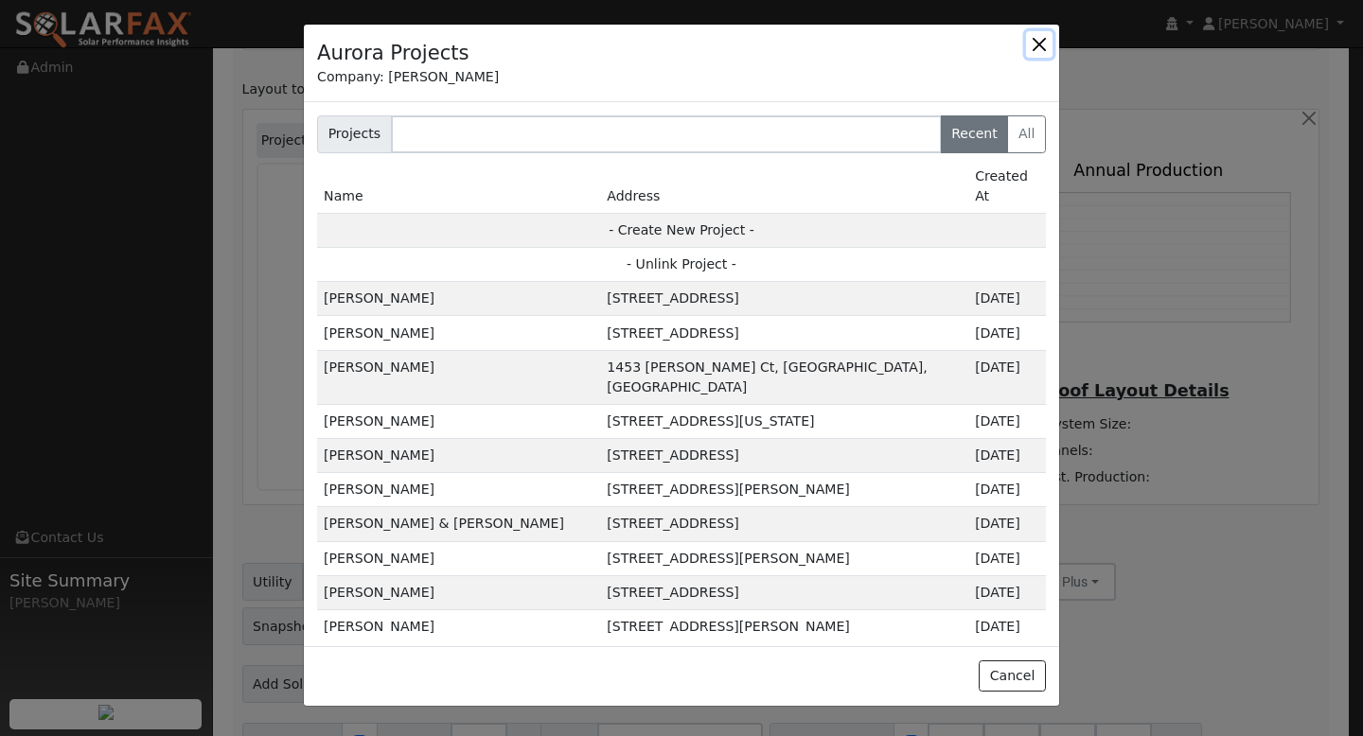
click at [1045, 48] on button "button" at bounding box center [1039, 44] width 26 height 26
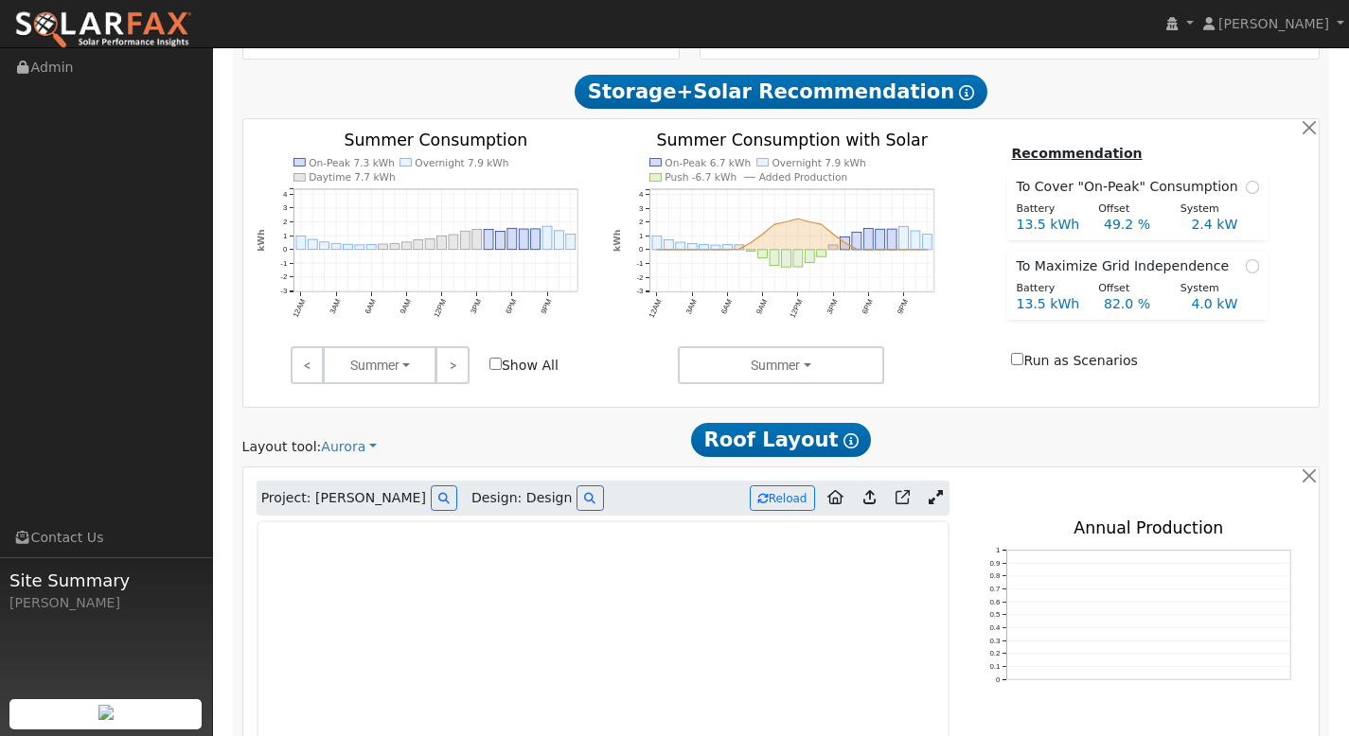
scroll to position [757, 0]
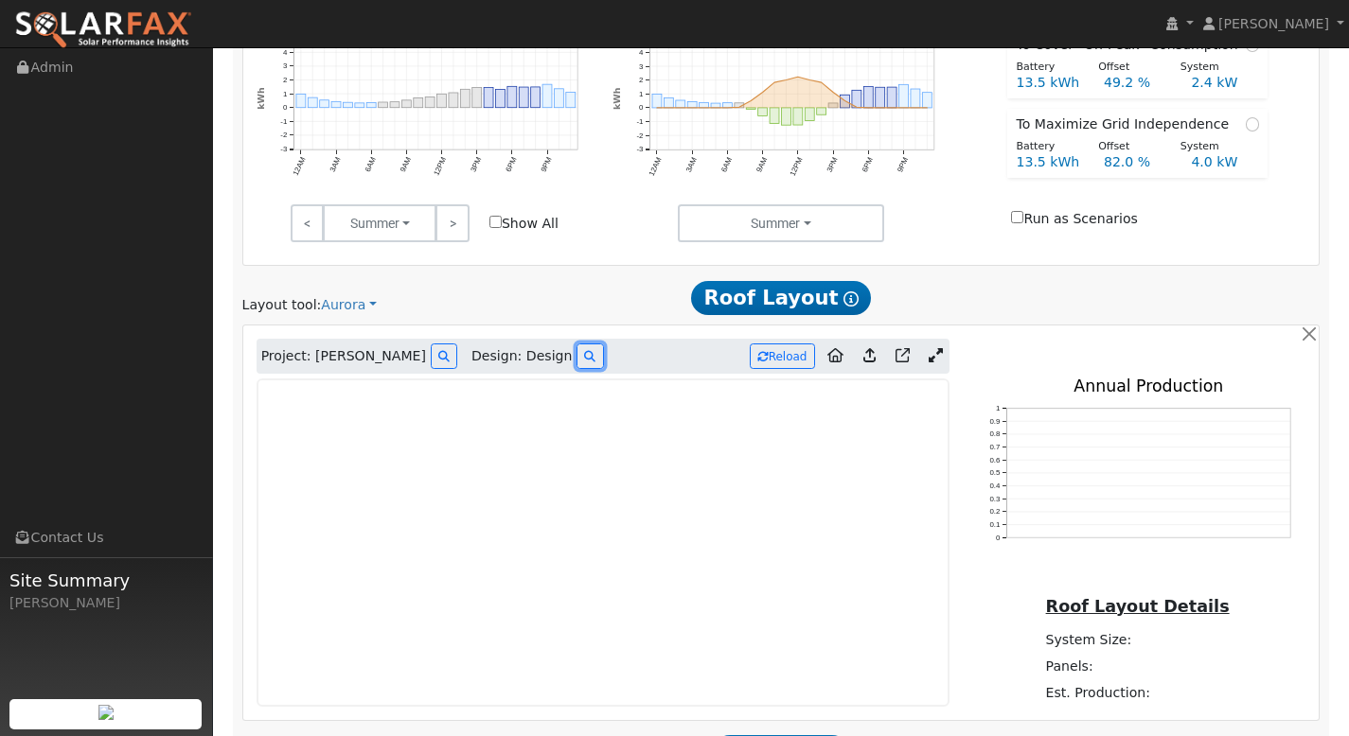
click at [584, 362] on icon at bounding box center [589, 356] width 11 height 11
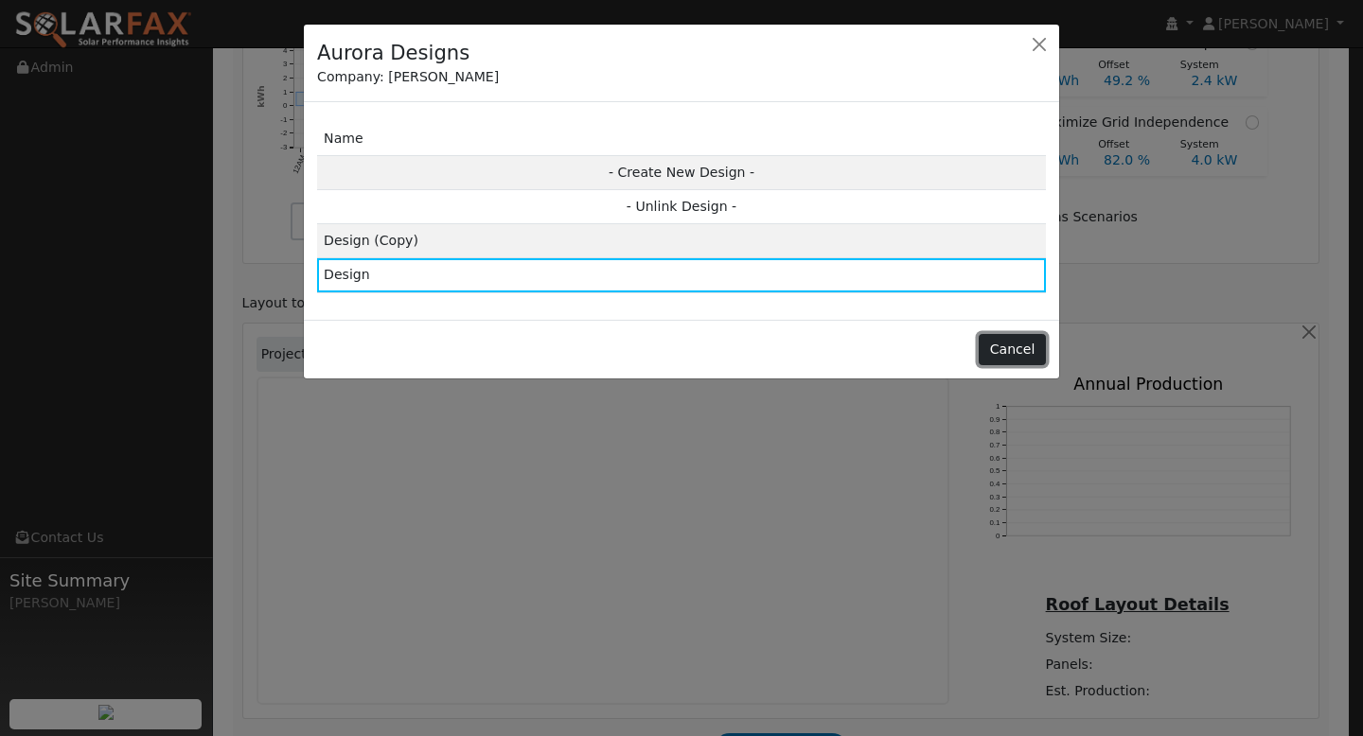
click at [1028, 344] on button "Cancel" at bounding box center [1012, 350] width 67 height 32
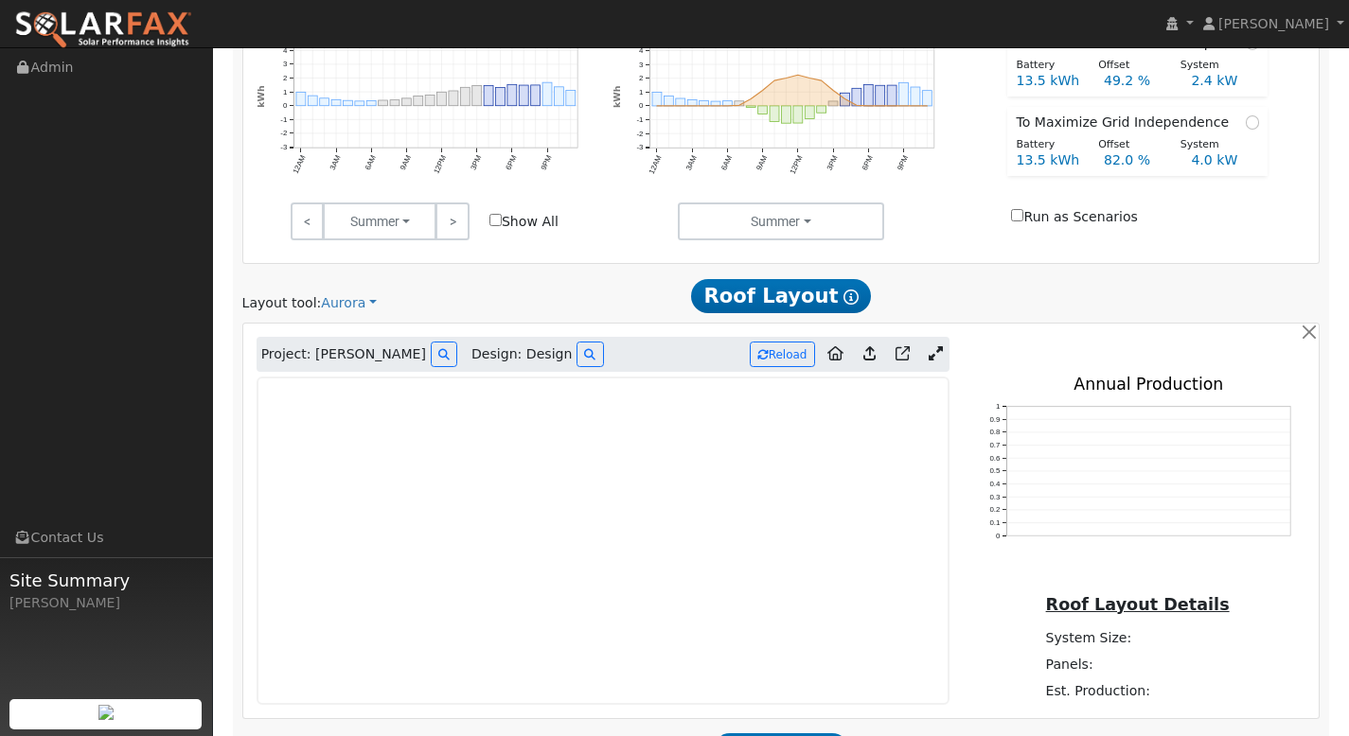
click at [370, 360] on span "Project: [PERSON_NAME]" at bounding box center [343, 354] width 165 height 20
click at [364, 297] on link "Aurora" at bounding box center [349, 303] width 56 height 20
click at [362, 381] on link "Aurora" at bounding box center [385, 390] width 132 height 26
click at [584, 357] on icon at bounding box center [589, 354] width 11 height 11
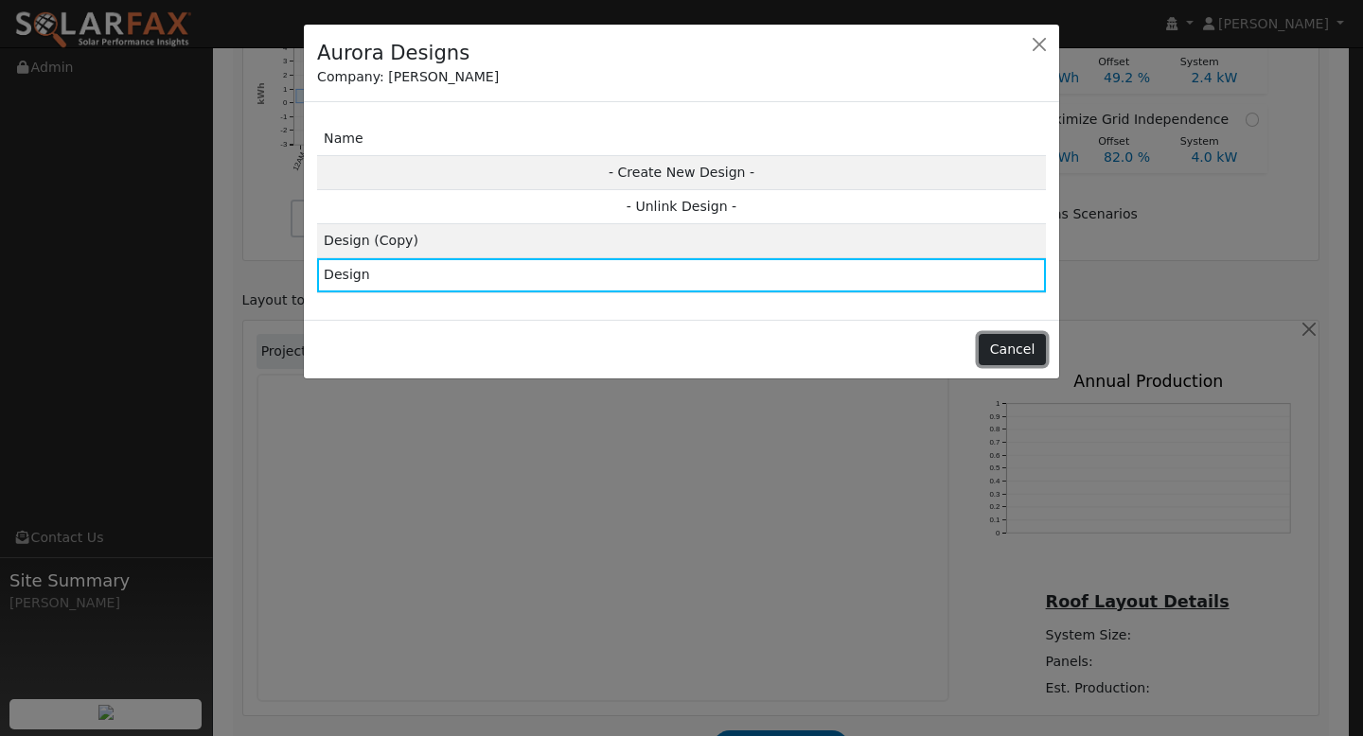
click at [999, 345] on button "Cancel" at bounding box center [1012, 350] width 67 height 32
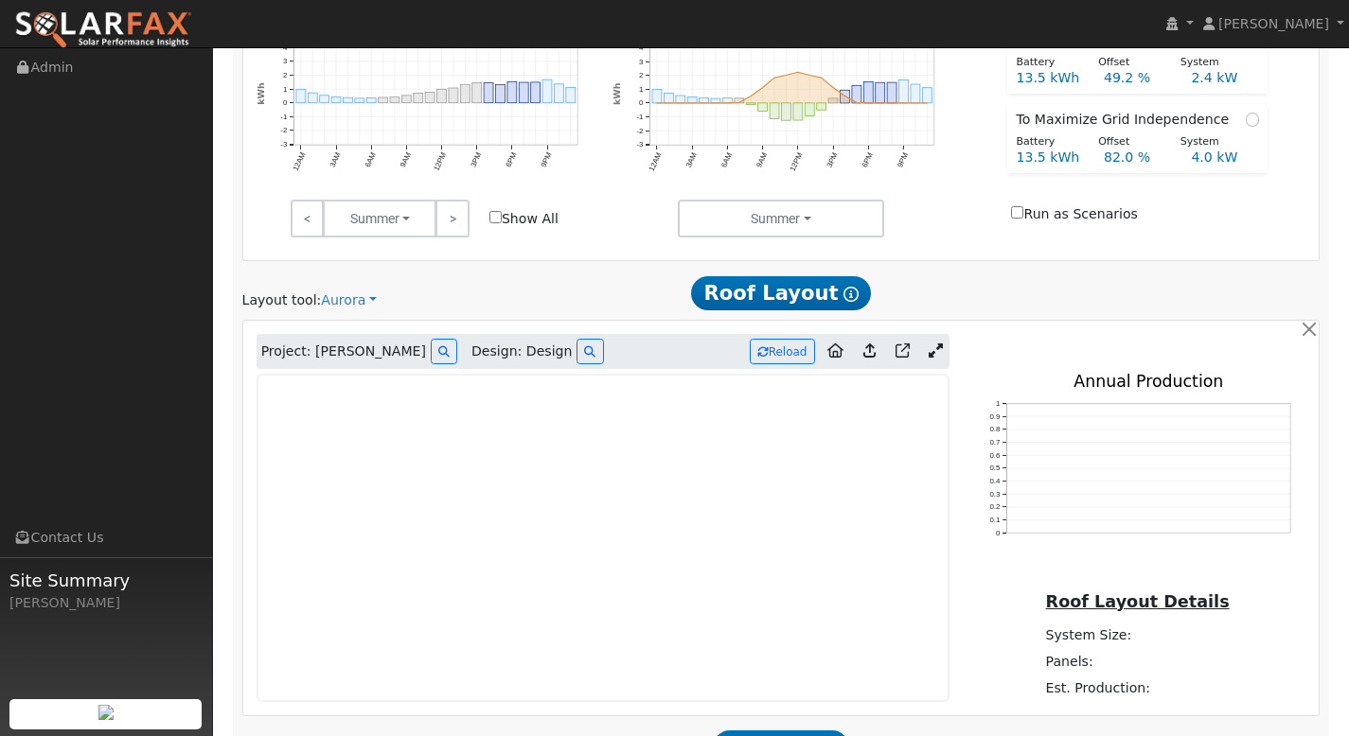
drag, startPoint x: 979, startPoint y: 434, endPoint x: 1010, endPoint y: 304, distance: 134.1
drag, startPoint x: 969, startPoint y: 360, endPoint x: 986, endPoint y: 415, distance: 58.4
click at [994, 403] on icon "0 0.1 0.2 0.3 0.4 0.5 0.6 0.7 0.8 0.9 1 Annual Production" at bounding box center [1137, 484] width 337 height 220
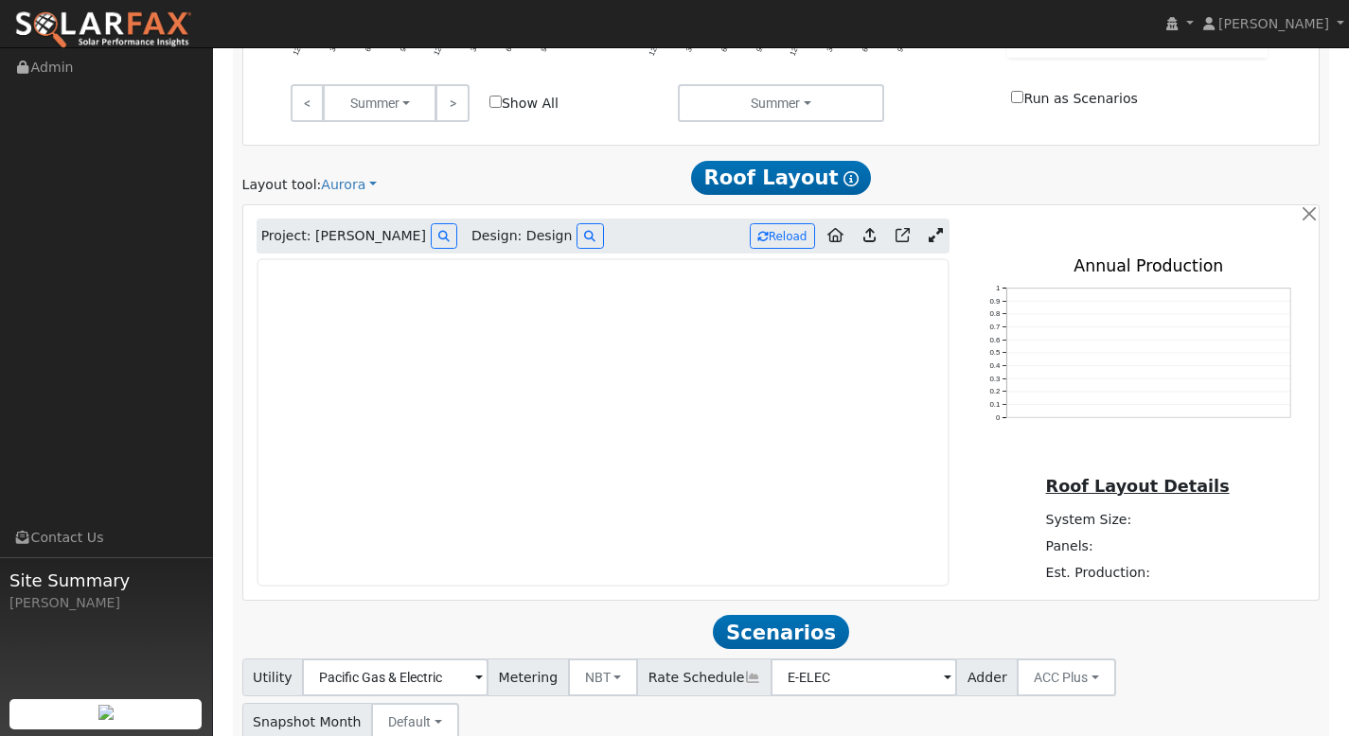
scroll to position [784, 0]
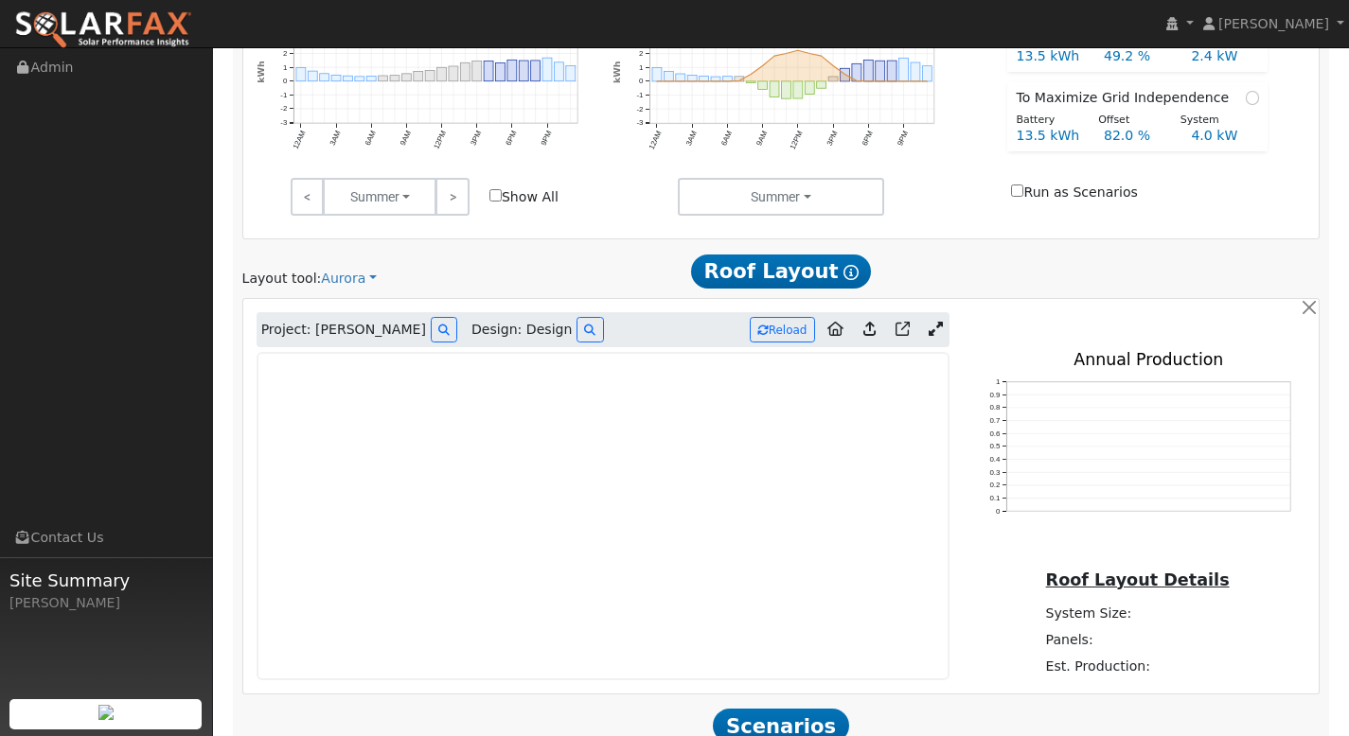
click at [937, 338] on link at bounding box center [935, 330] width 27 height 28
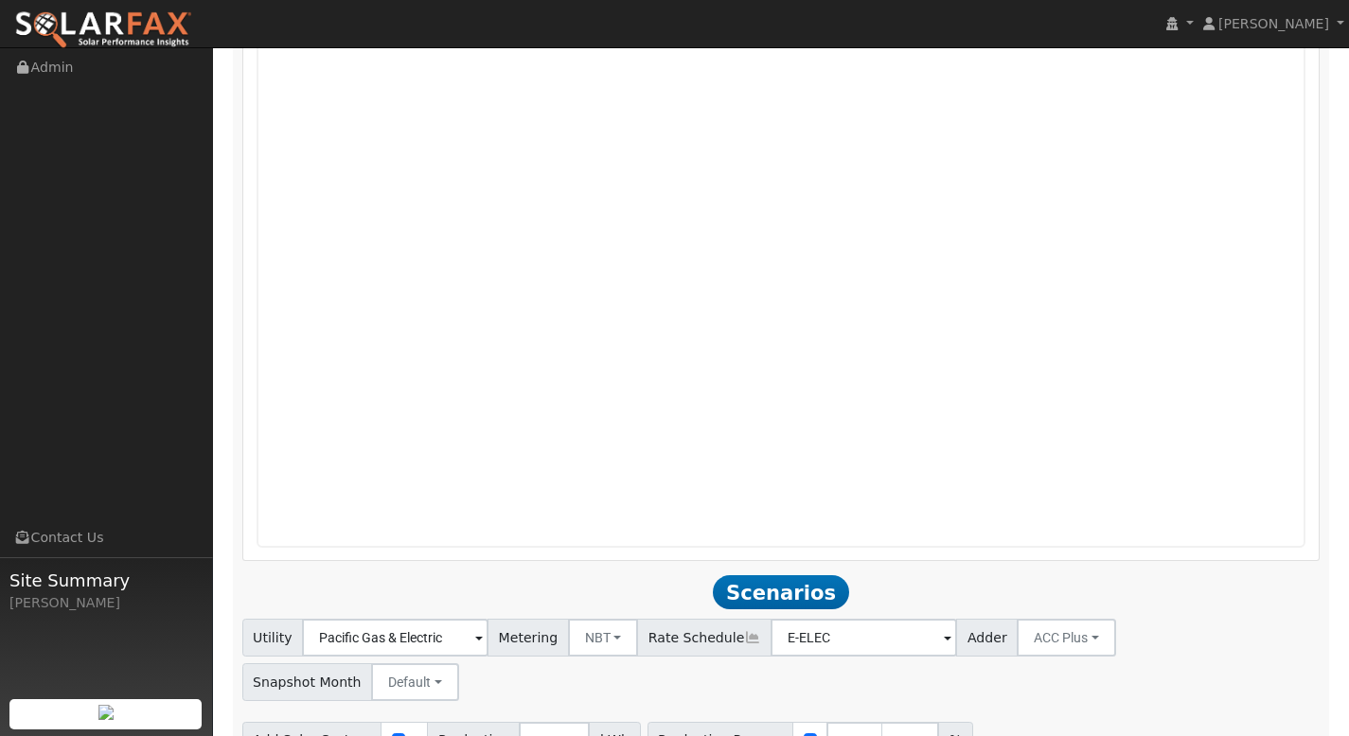
scroll to position [1366, 0]
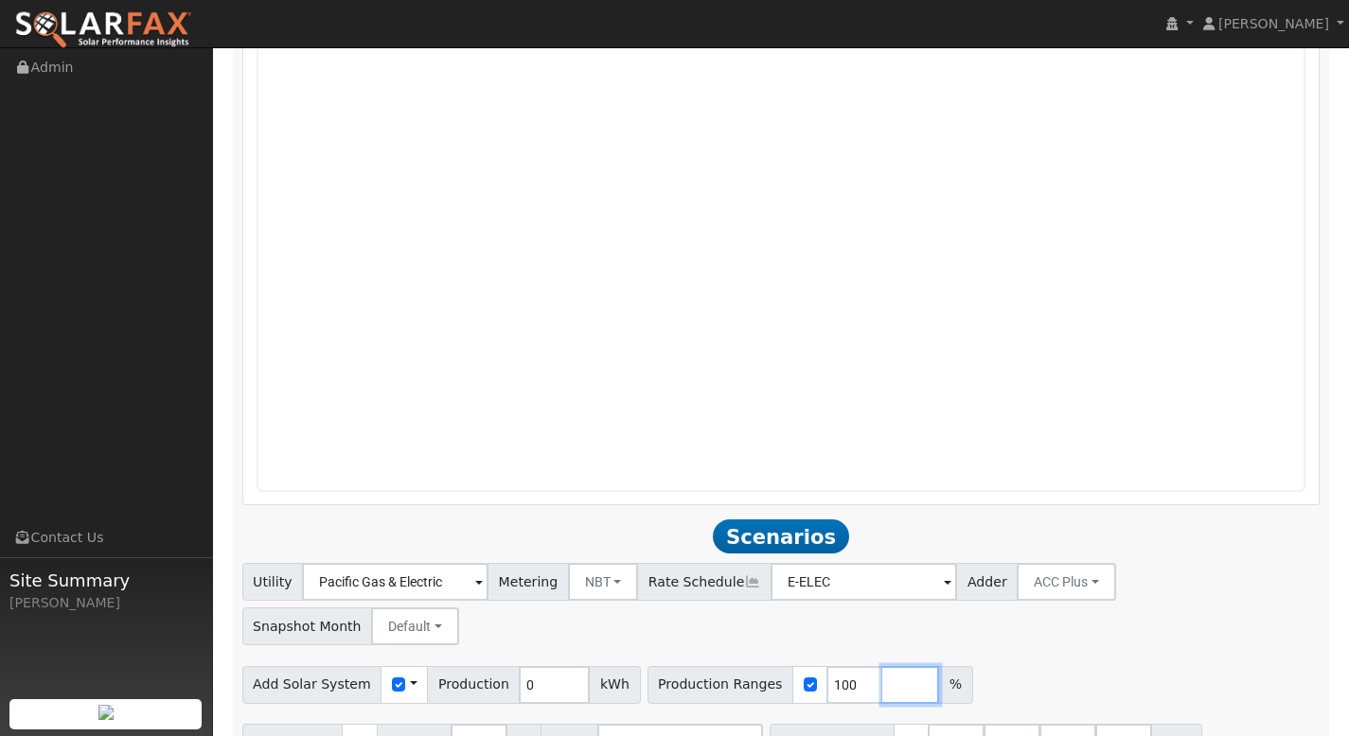
click at [885, 666] on input "number" at bounding box center [910, 685] width 57 height 38
type input "140"
click at [938, 666] on input "number" at bounding box center [966, 685] width 57 height 38
type input "160"
click at [994, 666] on input "number" at bounding box center [1022, 685] width 57 height 38
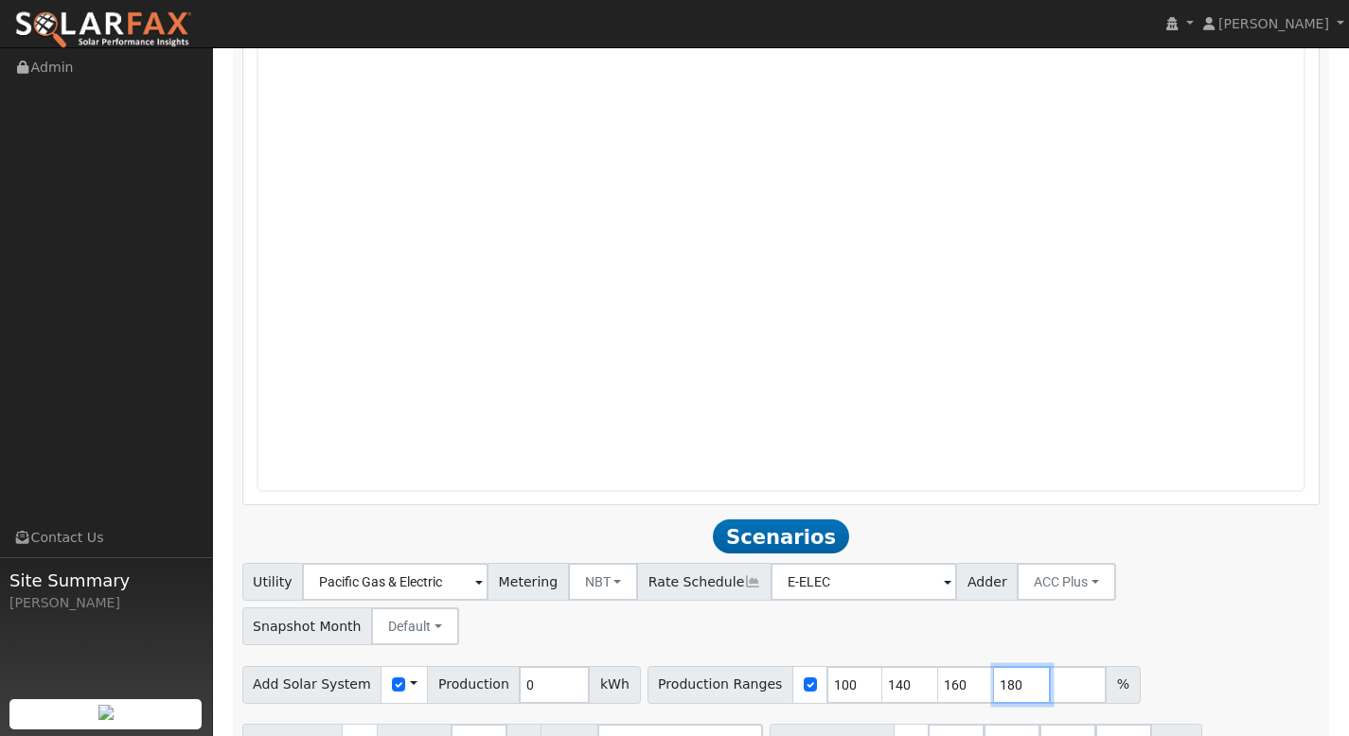
type input "180"
click at [1050, 666] on input "number" at bounding box center [1078, 685] width 57 height 38
type input "200"
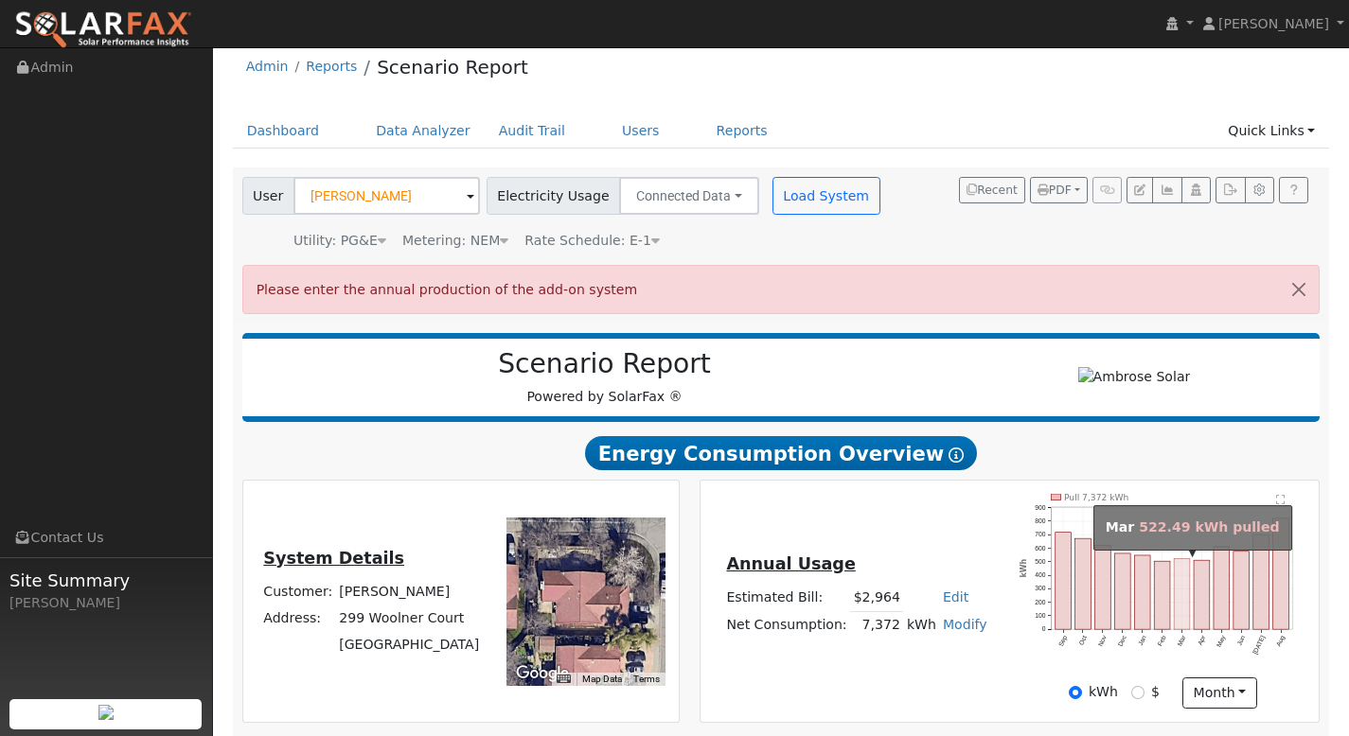
scroll to position [0, 0]
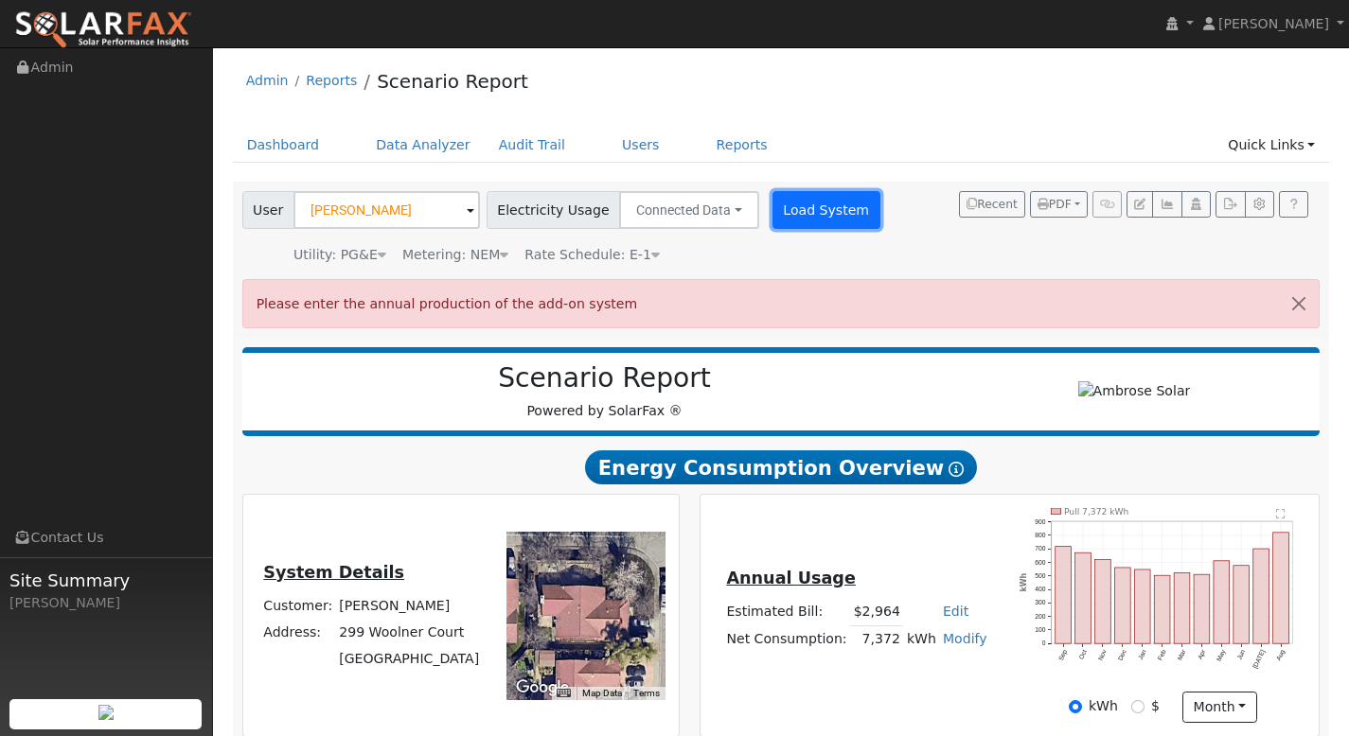
click at [781, 219] on button "Load System" at bounding box center [826, 210] width 108 height 38
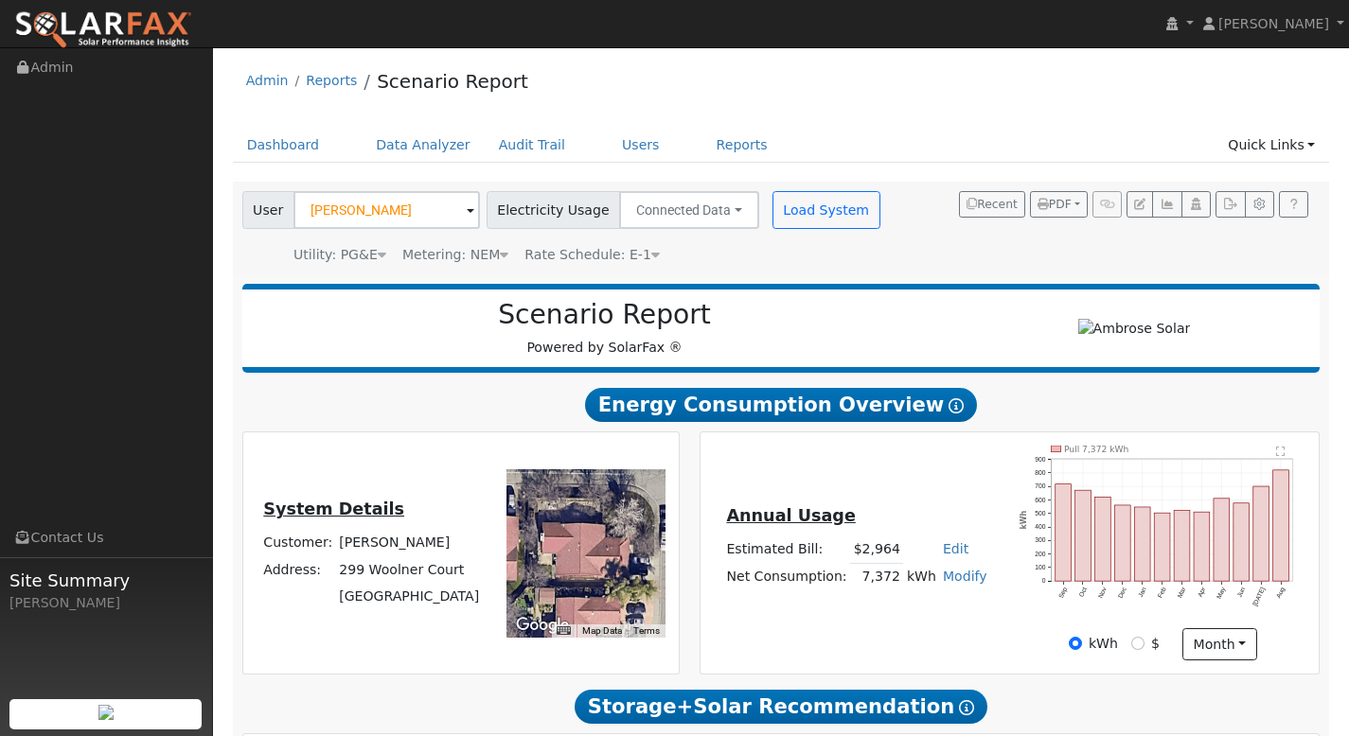
type input "0"
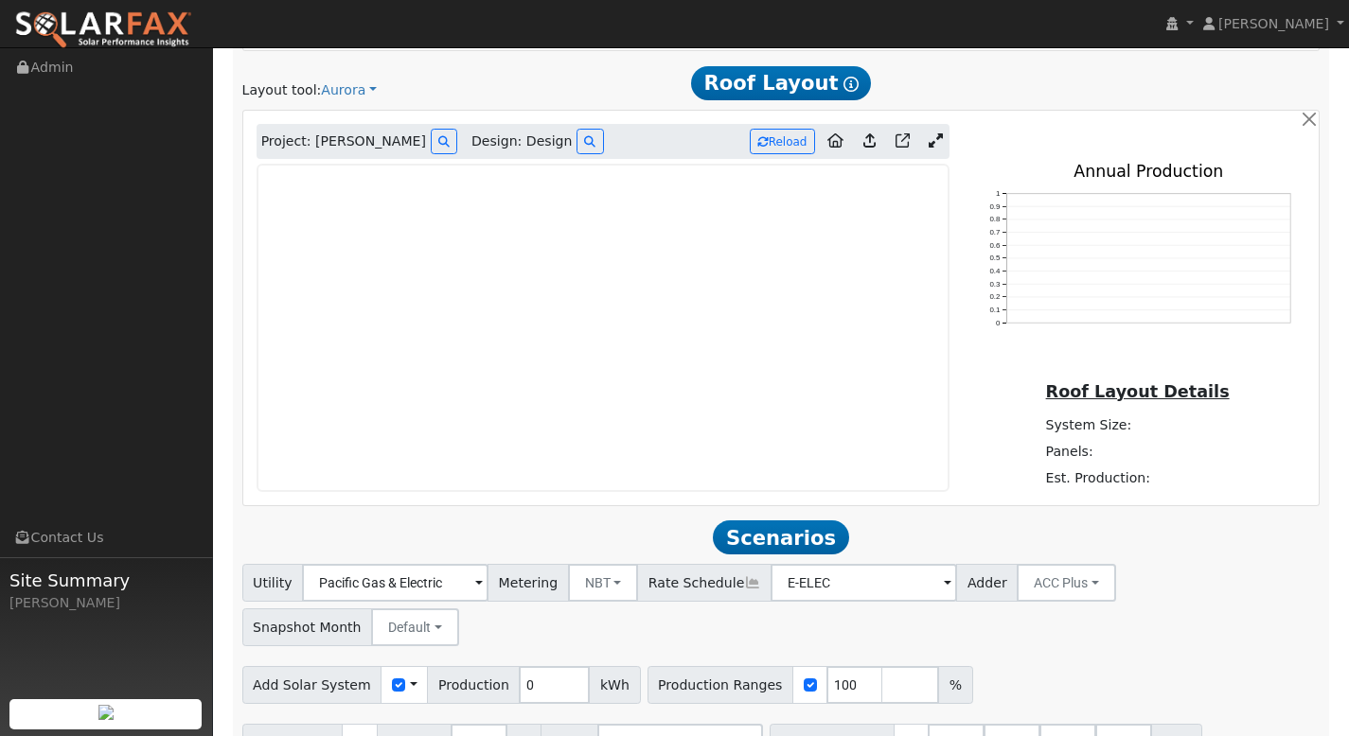
scroll to position [973, 0]
click at [534, 665] on input "0" at bounding box center [554, 684] width 71 height 38
click at [782, 142] on button "Reload" at bounding box center [782, 141] width 65 height 26
click at [536, 665] on input "0" at bounding box center [554, 684] width 71 height 38
type input "7370"
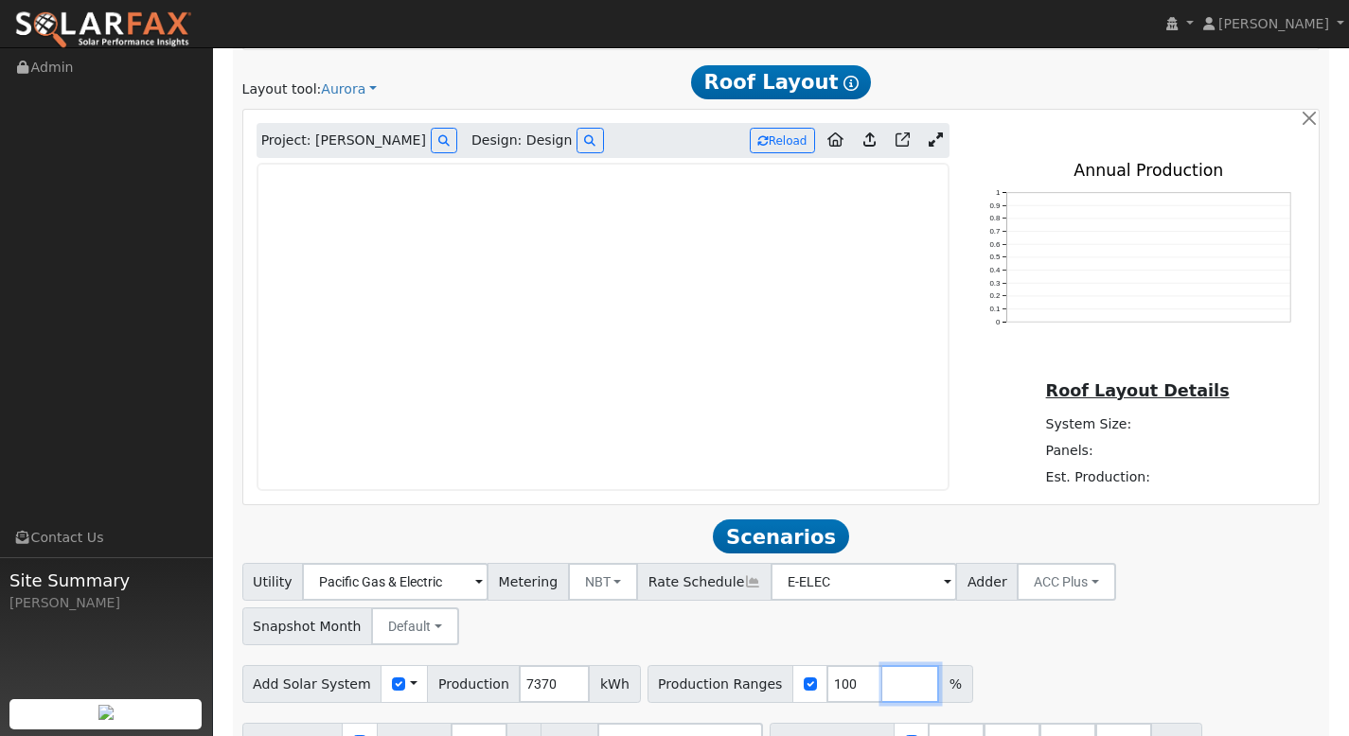
click at [882, 665] on input "number" at bounding box center [910, 684] width 57 height 38
type input "120"
click at [938, 665] on input "number" at bounding box center [966, 684] width 57 height 38
type input "140"
click at [995, 665] on input "number" at bounding box center [1022, 684] width 57 height 38
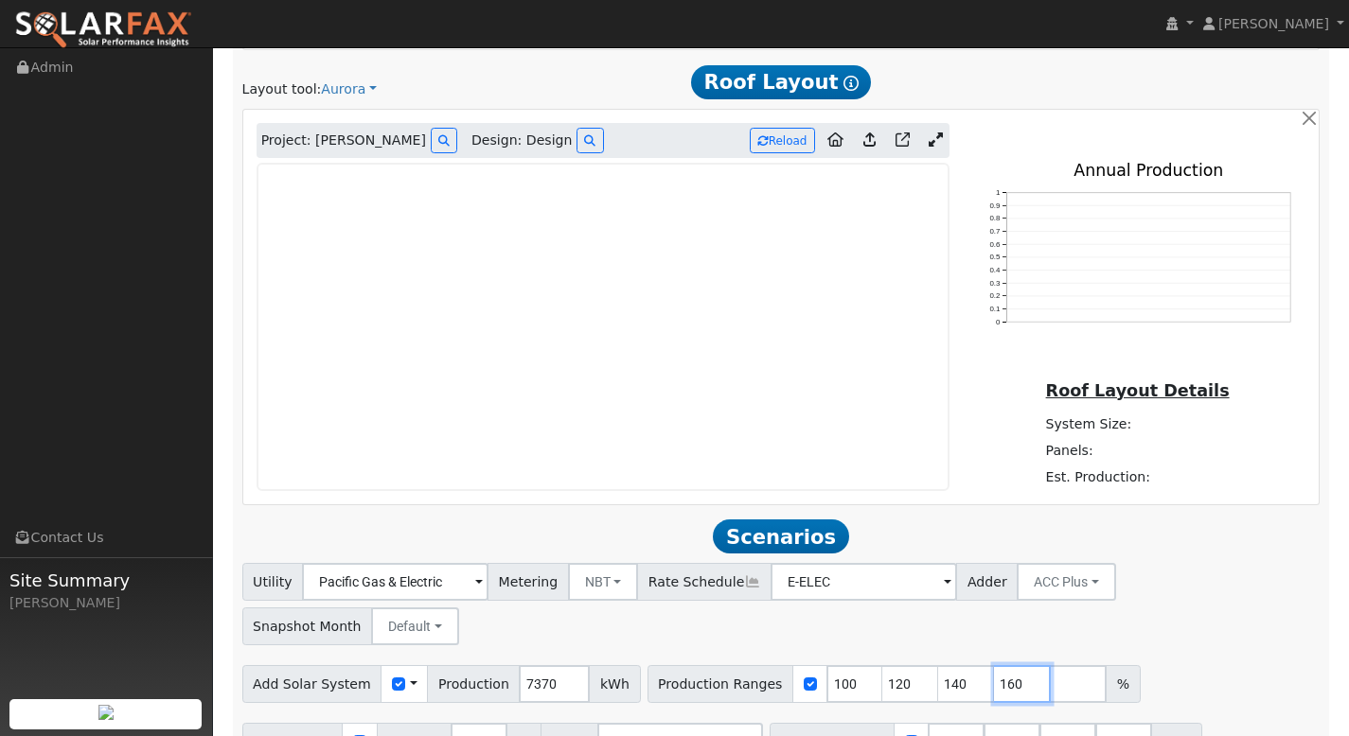
type input "160"
click at [1050, 665] on input "number" at bounding box center [1078, 684] width 57 height 38
type input "180"
click at [834, 665] on input "100" at bounding box center [854, 684] width 57 height 38
type input "120"
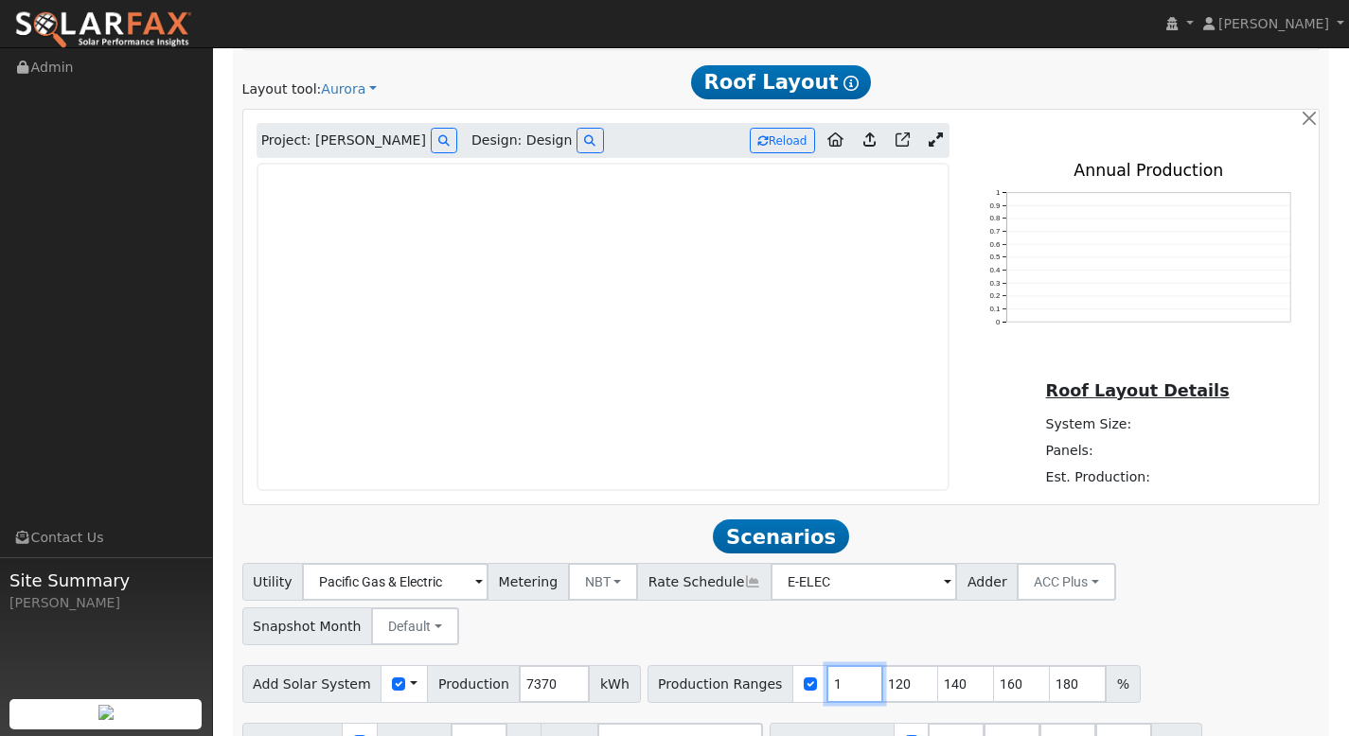
type input "140"
type input "160"
type input "180"
type input "120"
click at [1050, 665] on input "number" at bounding box center [1078, 684] width 57 height 38
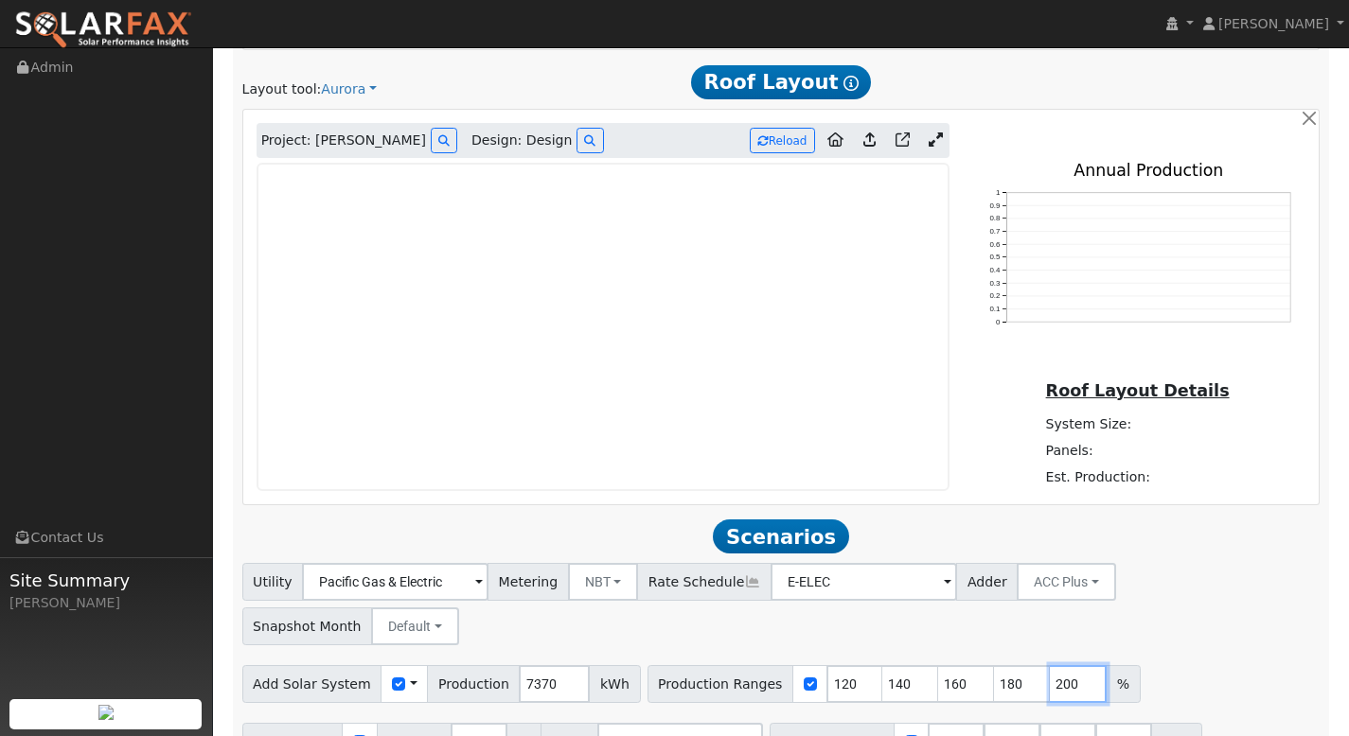
type input "200"
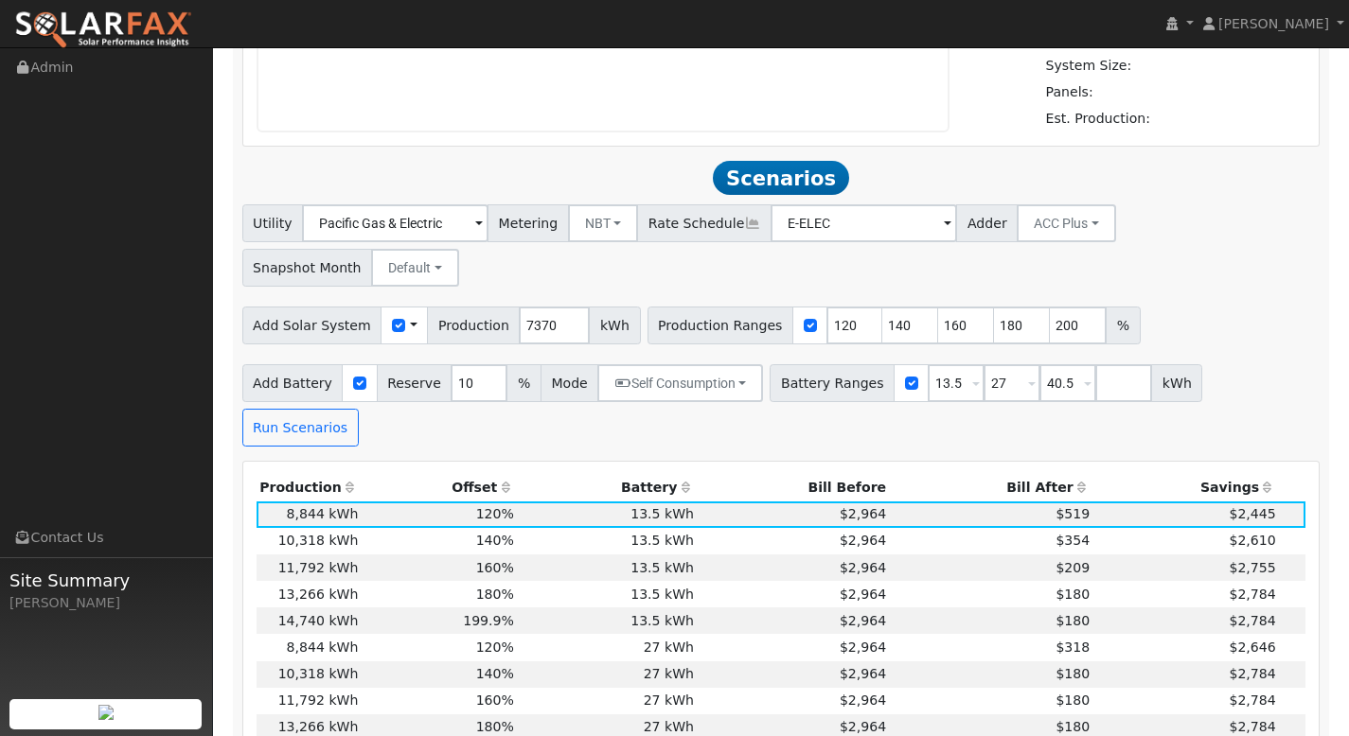
scroll to position [1436, 0]
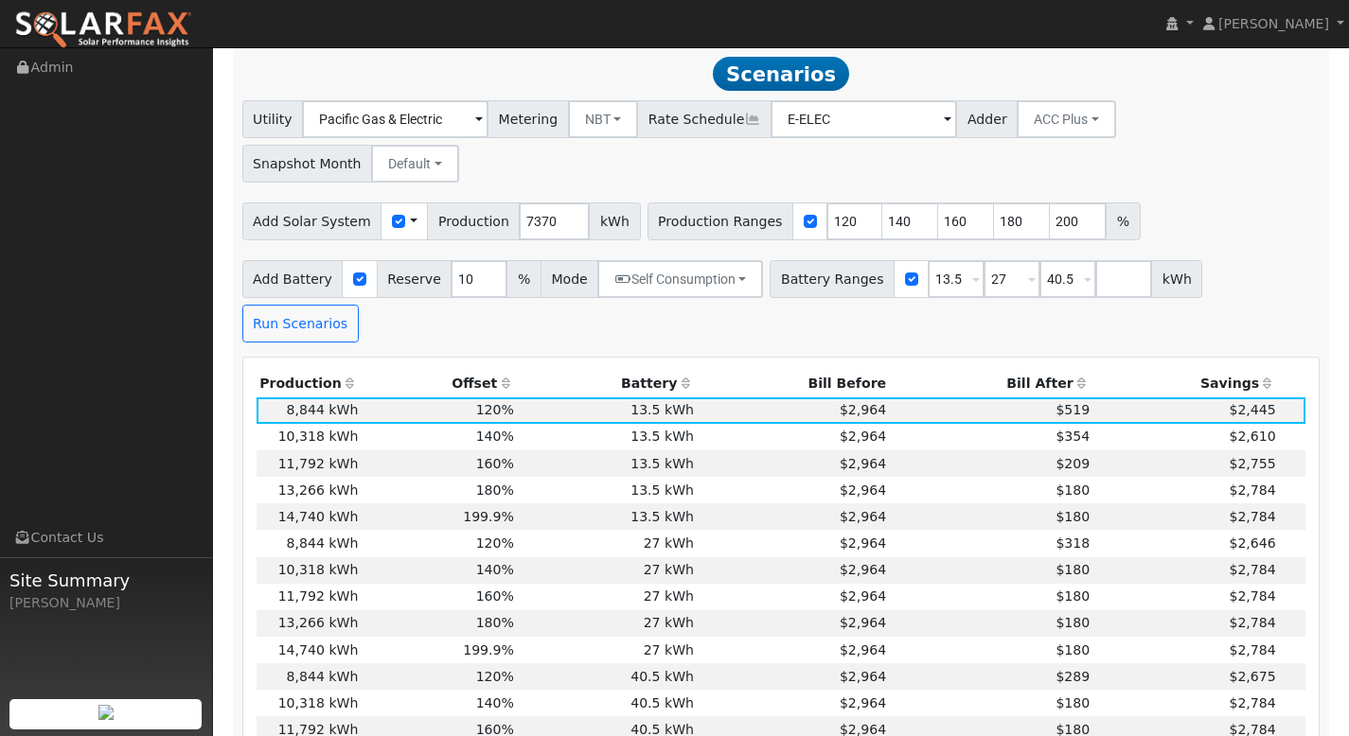
click at [1028, 371] on th "Bill After" at bounding box center [991, 384] width 203 height 26
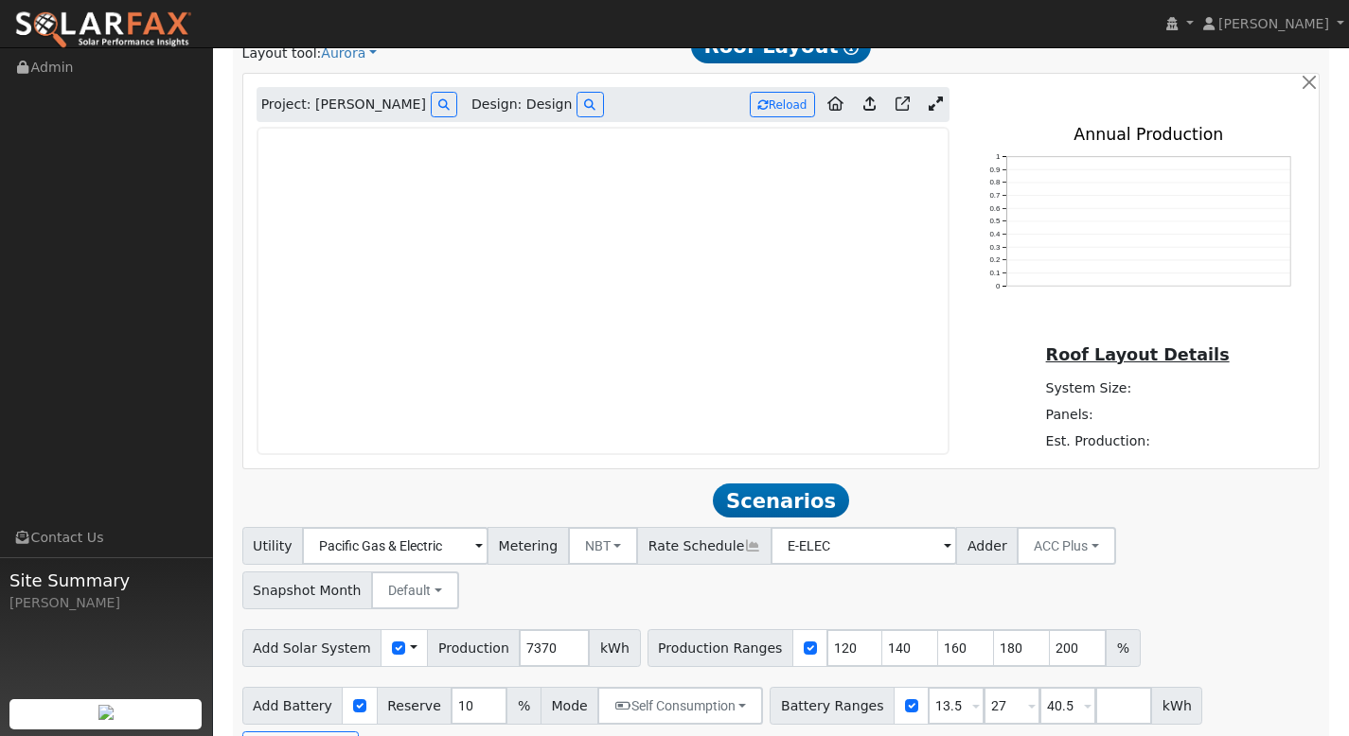
scroll to position [993, 0]
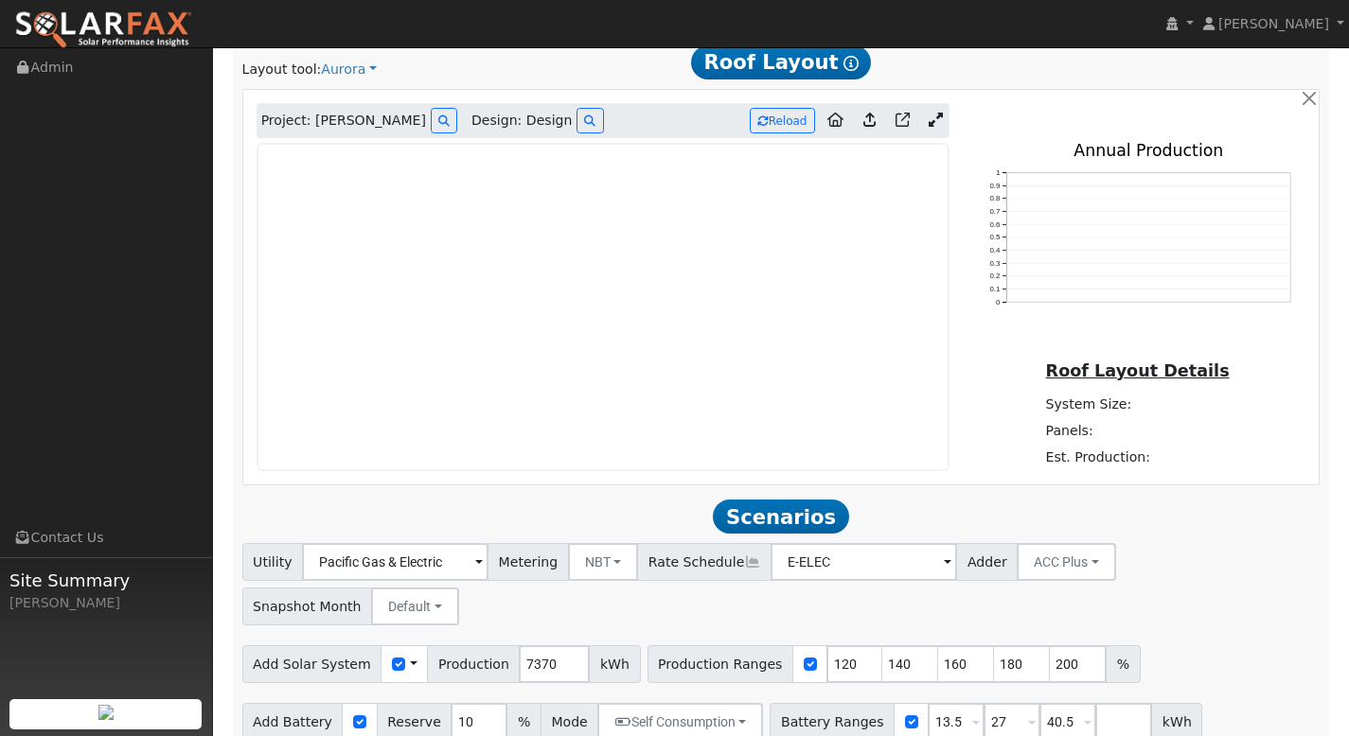
click at [932, 122] on icon at bounding box center [935, 120] width 14 height 14
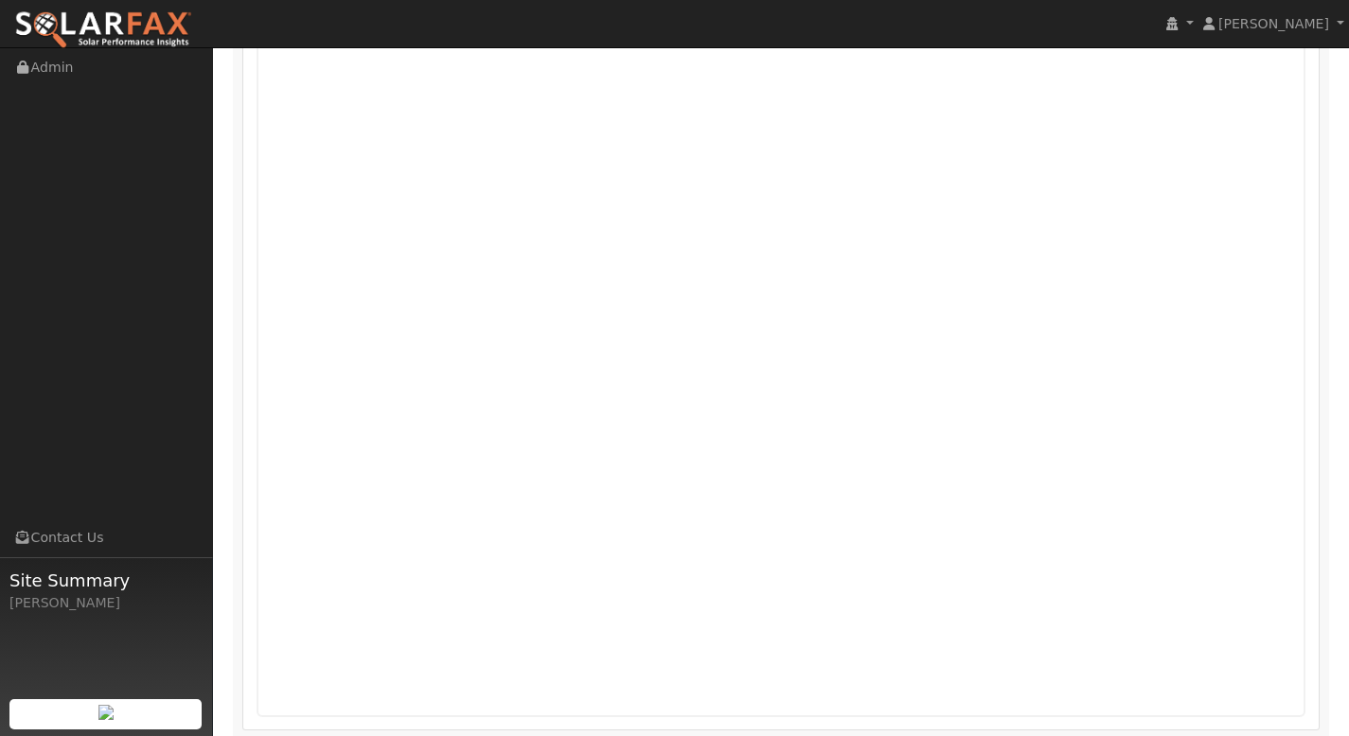
scroll to position [1022, 0]
